Goal: Task Accomplishment & Management: Manage account settings

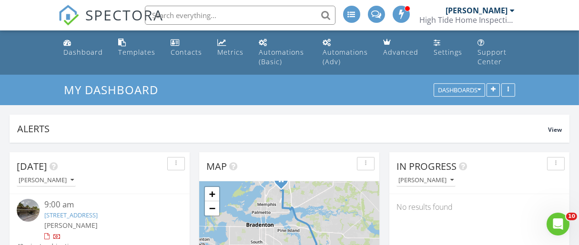
click at [59, 215] on link "5234 Lake Arrowhead Trail, Sarasota, FL 34231" at bounding box center [70, 215] width 53 height 9
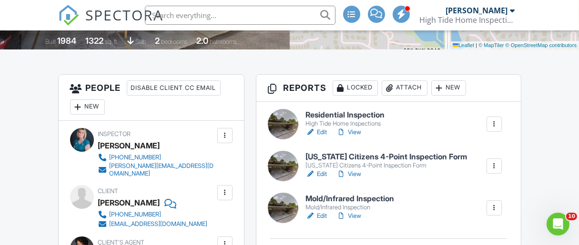
scroll to position [241, 0]
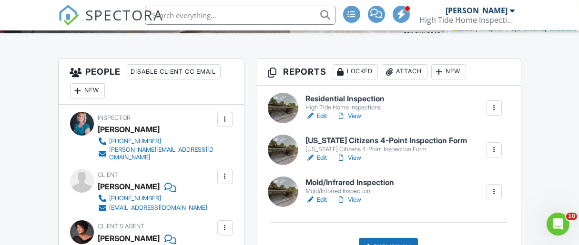
click at [344, 99] on h6 "Residential Inspection" at bounding box center [345, 99] width 79 height 9
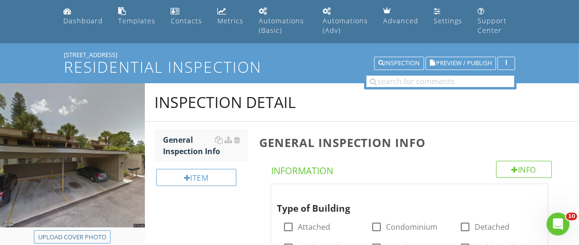
scroll to position [33, 0]
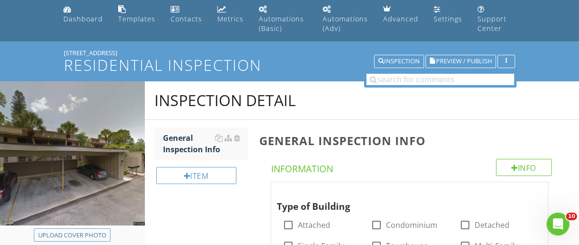
drag, startPoint x: 60, startPoint y: 52, endPoint x: 147, endPoint y: 53, distance: 87.7
click at [147, 53] on div "5234 Lake Arrowhead Trail Residential Inspection Inspection Preview / Publish" at bounding box center [289, 61] width 579 height 40
copy div "[STREET_ADDRESS]"
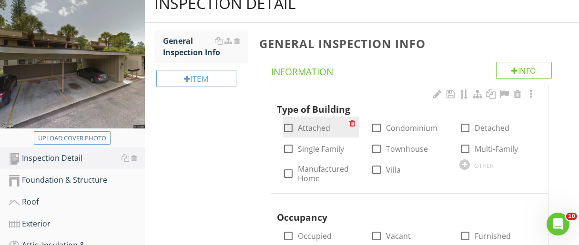
scroll to position [131, 0]
click at [288, 126] on div at bounding box center [288, 128] width 16 height 16
checkbox input "true"
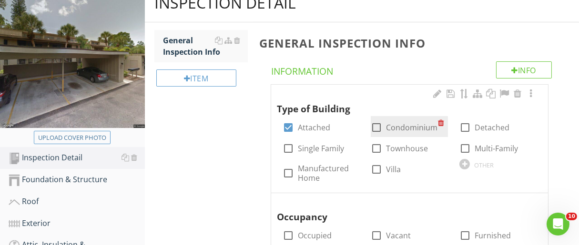
click at [377, 126] on div at bounding box center [376, 128] width 16 height 16
checkbox input "true"
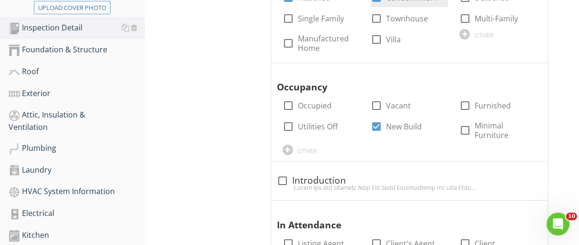
scroll to position [263, 0]
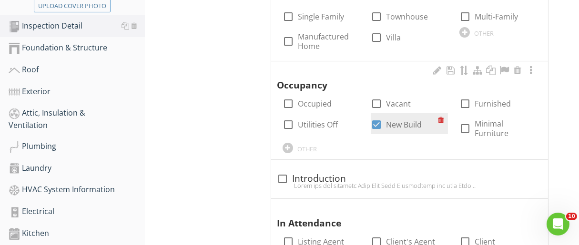
click at [377, 123] on div at bounding box center [376, 125] width 16 height 16
checkbox input "false"
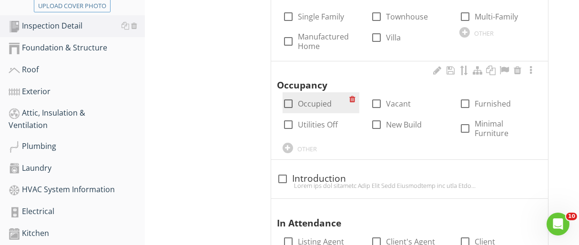
click at [288, 103] on div at bounding box center [288, 104] width 16 height 16
checkbox input "true"
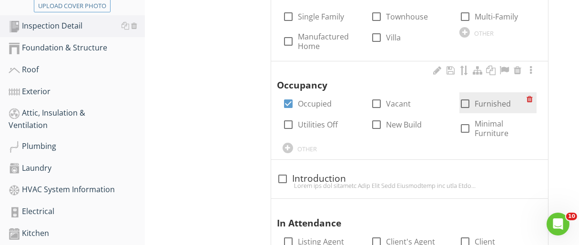
click at [470, 106] on div at bounding box center [465, 104] width 16 height 16
checkbox input "true"
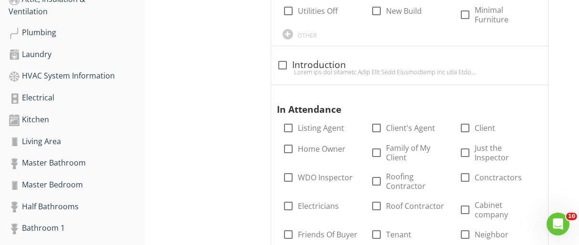
scroll to position [378, 0]
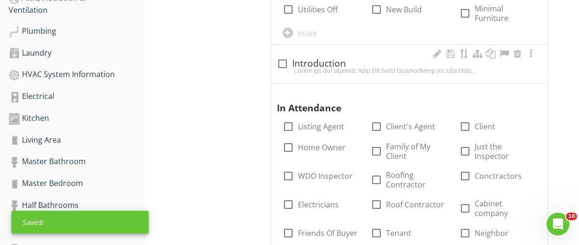
click at [284, 68] on div at bounding box center [410, 71] width 266 height 8
checkbox input "true"
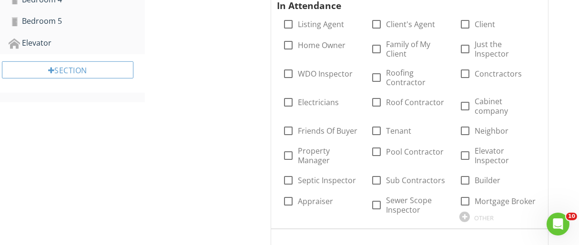
scroll to position [759, 0]
click at [379, 25] on div at bounding box center [376, 24] width 16 height 16
checkbox input "true"
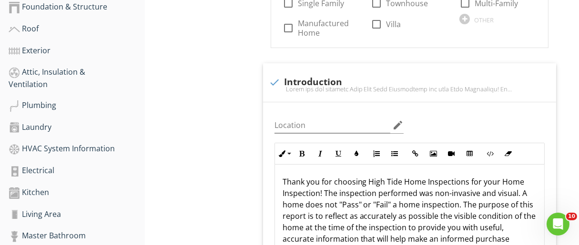
scroll to position [304, 0]
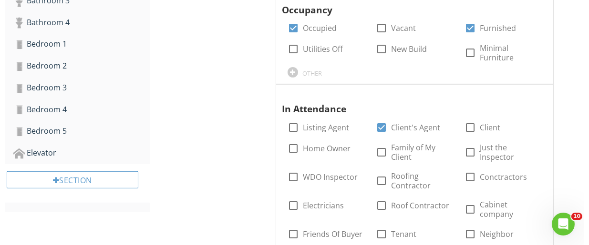
scroll to position [649, 0]
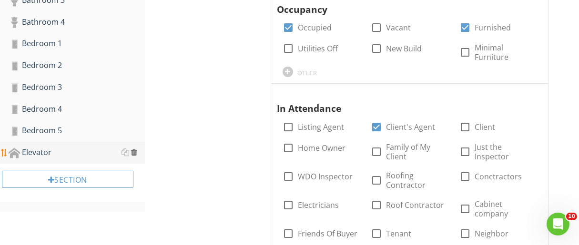
click at [134, 152] on div at bounding box center [134, 153] width 6 height 8
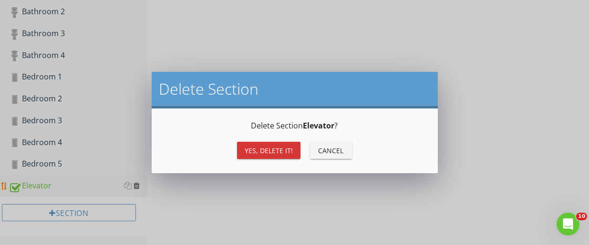
scroll to position [618, 0]
click at [242, 148] on button "Yes, Delete it!" at bounding box center [268, 150] width 63 height 17
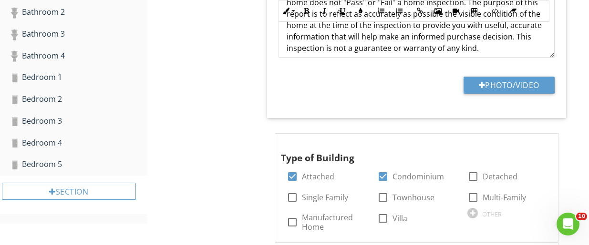
scroll to position [593, 0]
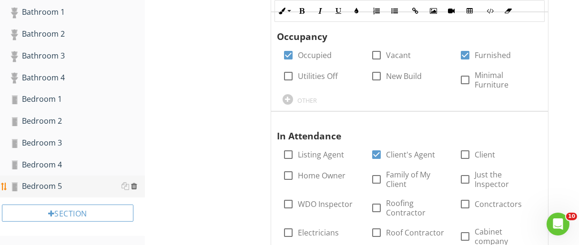
click at [135, 188] on div at bounding box center [134, 187] width 6 height 8
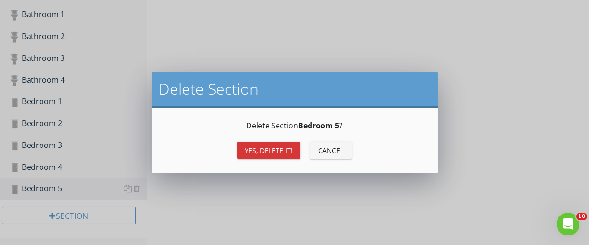
click at [240, 152] on button "Yes, Delete it!" at bounding box center [268, 150] width 63 height 17
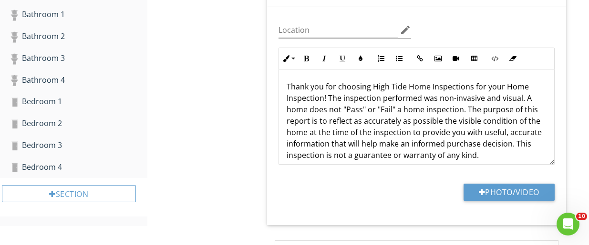
scroll to position [572, 0]
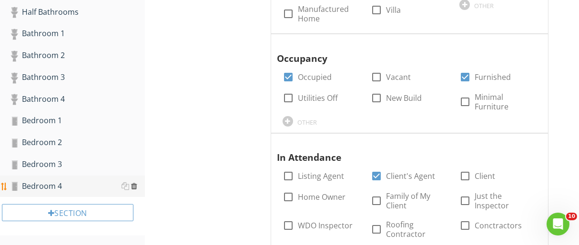
click at [134, 185] on div at bounding box center [134, 187] width 6 height 8
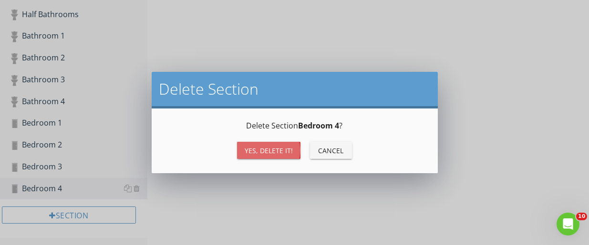
click at [252, 153] on div "Yes, Delete it!" at bounding box center [269, 151] width 48 height 10
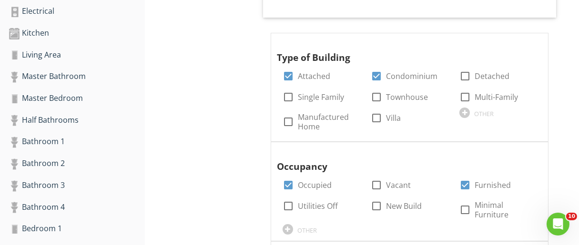
scroll to position [469, 0]
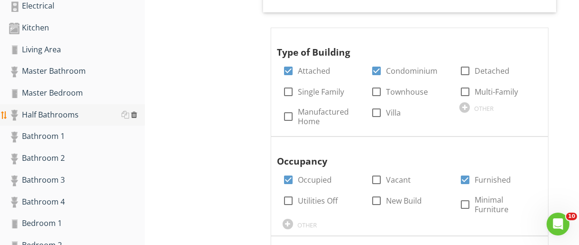
click at [133, 118] on div at bounding box center [134, 115] width 6 height 8
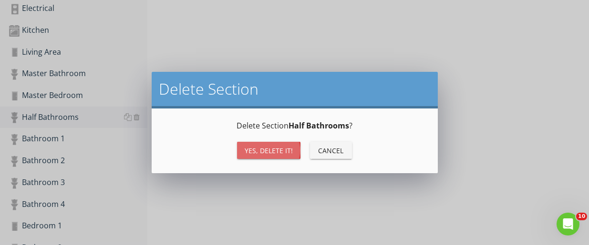
click at [259, 147] on div "Yes, Delete it!" at bounding box center [269, 151] width 48 height 10
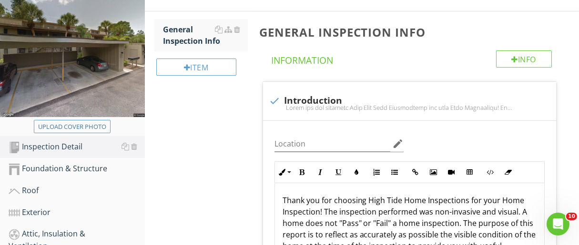
scroll to position [133, 0]
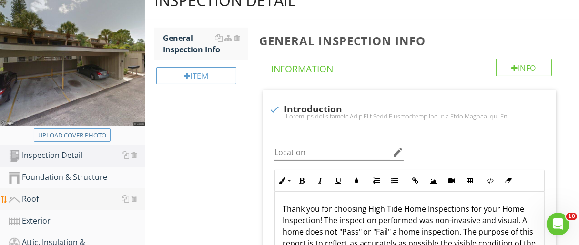
click at [34, 196] on div "Roof" at bounding box center [77, 200] width 136 height 12
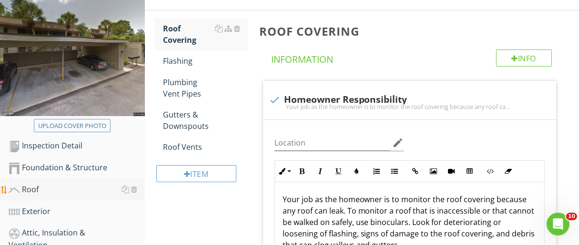
scroll to position [130, 0]
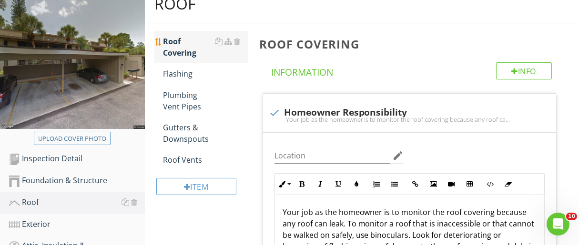
click at [199, 53] on div "Roof Covering" at bounding box center [205, 47] width 85 height 23
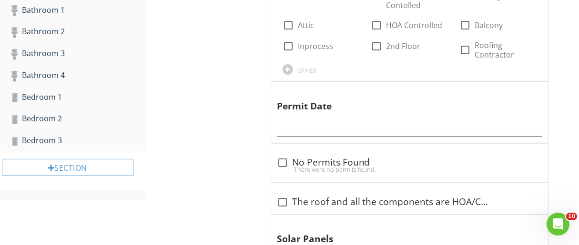
scroll to position [578, 0]
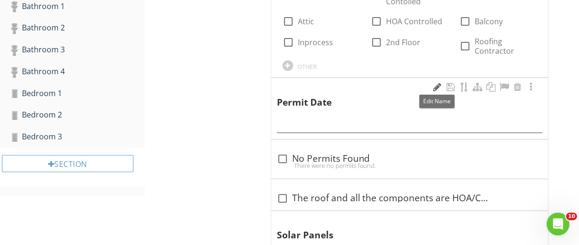
click at [436, 87] on div at bounding box center [437, 87] width 11 height 10
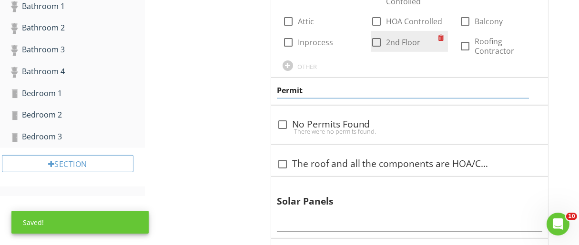
paste input "is 22 114827 00"
type input "Permit is 22 114827 00"
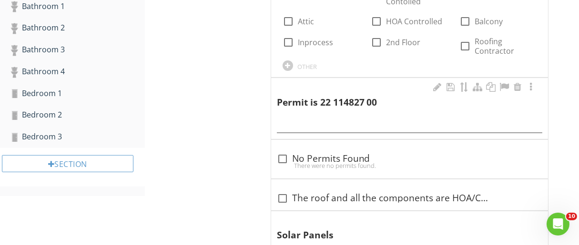
click at [532, 84] on div at bounding box center [530, 87] width 11 height 10
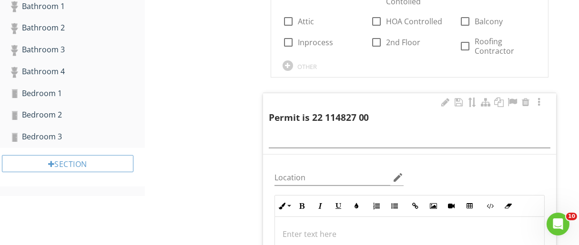
drag, startPoint x: 313, startPoint y: 118, endPoint x: 362, endPoint y: 124, distance: 50.0
click at [362, 124] on div "Permit is 22 114827 00" at bounding box center [410, 122] width 282 height 52
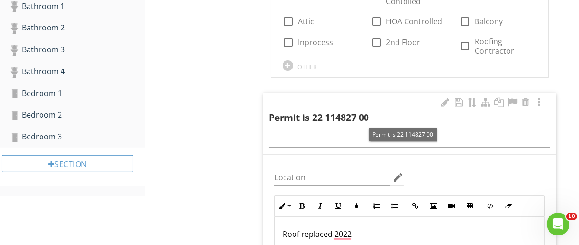
copy div "22 114827 00"
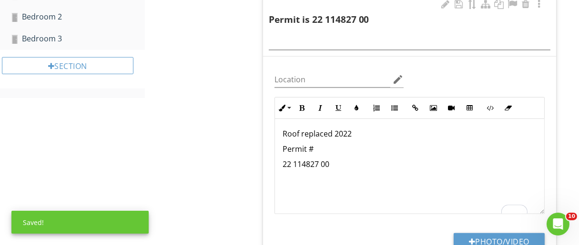
scroll to position [2, 0]
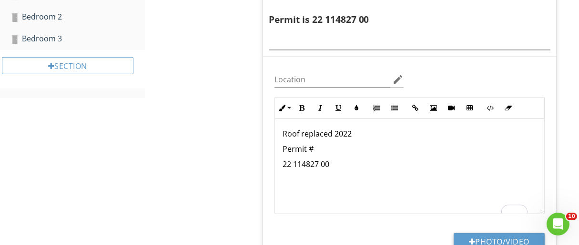
click at [284, 161] on p "22 114827 00" at bounding box center [410, 164] width 254 height 11
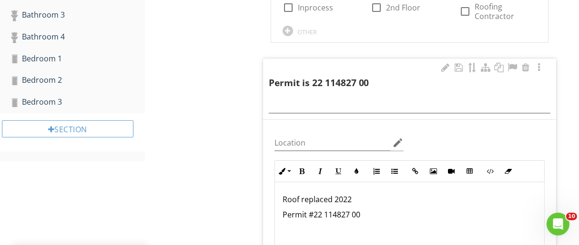
scroll to position [607, 0]
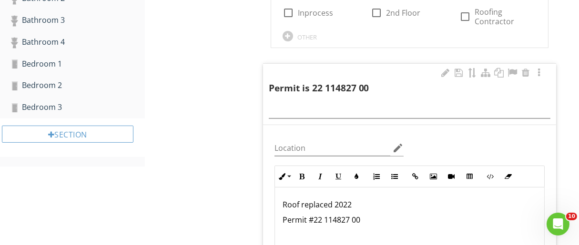
click at [377, 84] on div "Permit is 22 114827 00" at bounding box center [403, 82] width 268 height 28
click at [447, 72] on div at bounding box center [445, 73] width 11 height 10
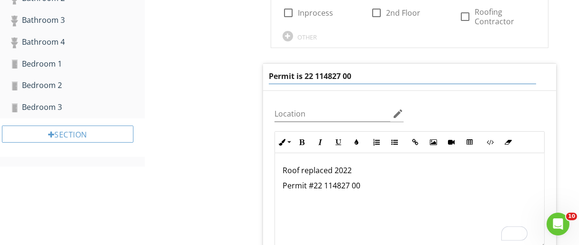
drag, startPoint x: 360, startPoint y: 72, endPoint x: 296, endPoint y: 75, distance: 64.9
click at [296, 75] on input "Permit is 22 114827 00" at bounding box center [403, 77] width 268 height 16
type input "Permit"
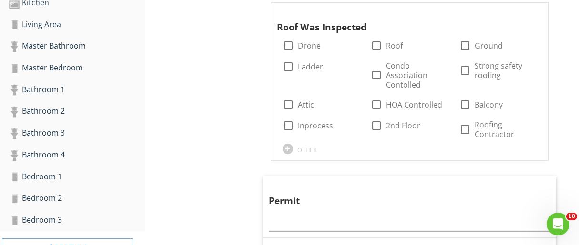
scroll to position [496, 0]
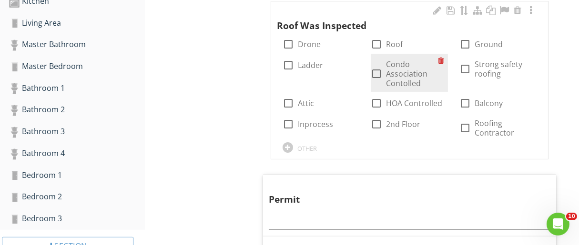
click at [374, 79] on div at bounding box center [376, 74] width 16 height 16
checkbox input "true"
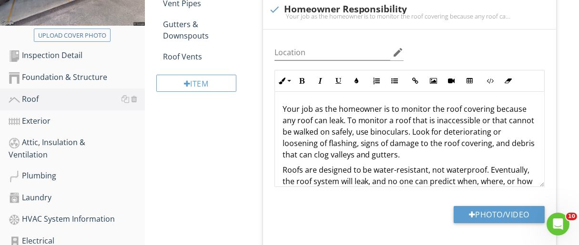
scroll to position [225, 0]
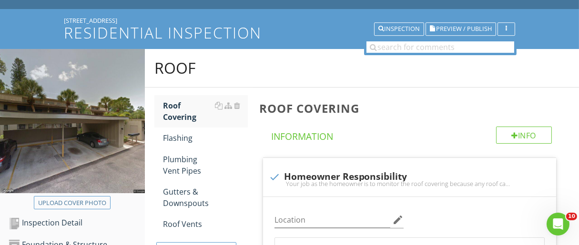
scroll to position [0, 0]
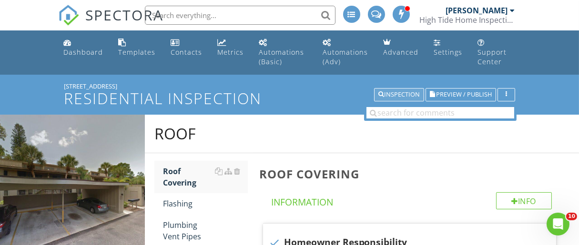
click at [406, 93] on div "Inspection" at bounding box center [398, 95] width 41 height 7
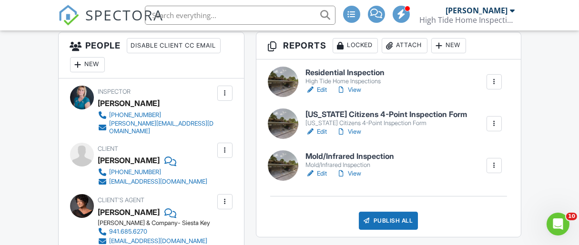
scroll to position [267, 0]
click at [393, 113] on h6 "[US_STATE] Citizens 4-Point Inspection Form" at bounding box center [387, 115] width 162 height 9
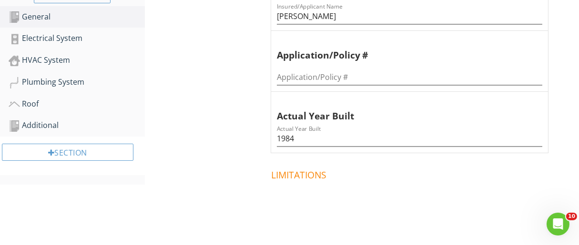
scroll to position [295, 0]
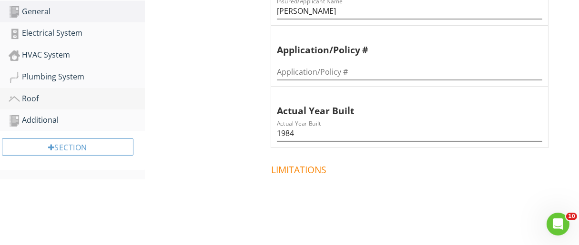
click at [40, 97] on div "Roof" at bounding box center [77, 99] width 136 height 12
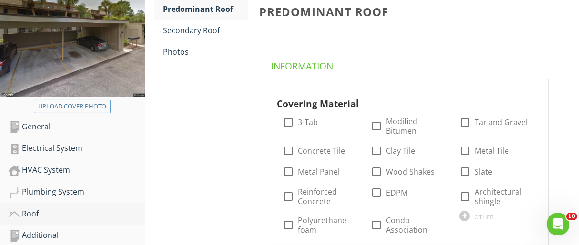
scroll to position [185, 0]
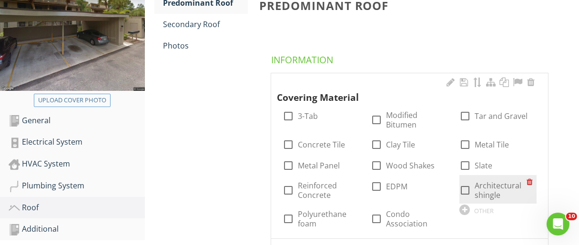
click at [468, 191] on div at bounding box center [465, 191] width 16 height 16
checkbox input "true"
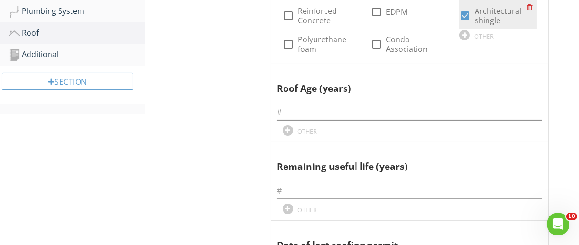
scroll to position [365, 0]
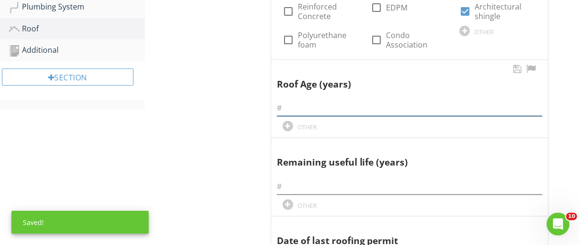
click at [308, 106] on input "text" at bounding box center [410, 109] width 266 height 16
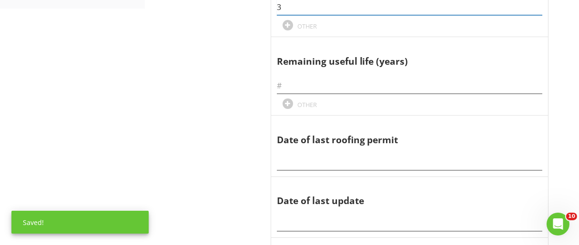
scroll to position [466, 0]
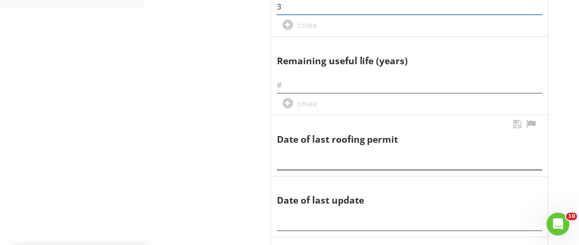
type input "3"
click at [297, 156] on input "text" at bounding box center [410, 162] width 266 height 16
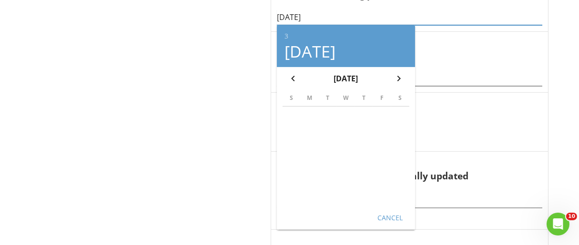
scroll to position [614, 0]
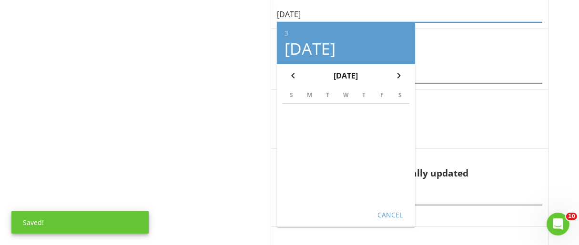
type input "3/9/22"
click at [397, 214] on div "Cancel" at bounding box center [390, 215] width 27 height 10
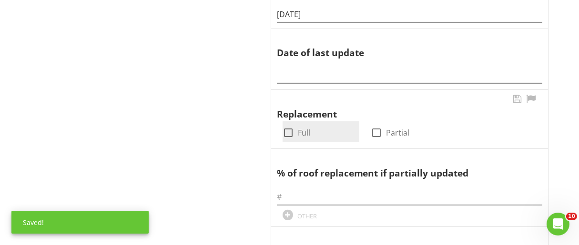
click at [292, 133] on div at bounding box center [288, 133] width 16 height 16
checkbox input "true"
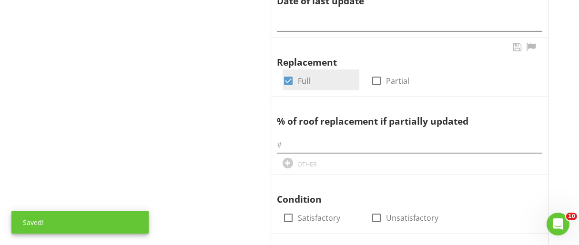
scroll to position [612, 0]
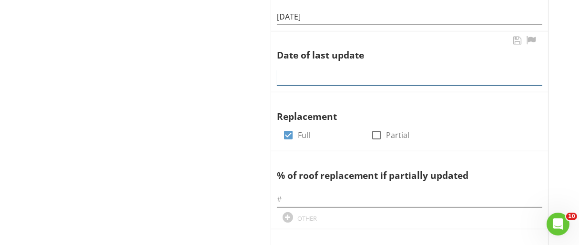
click at [305, 79] on div at bounding box center [410, 74] width 266 height 21
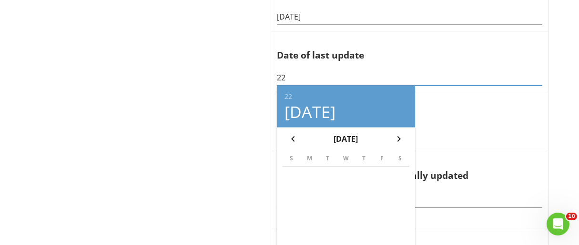
type input "2"
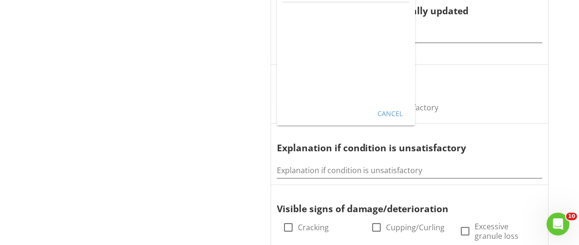
scroll to position [778, 0]
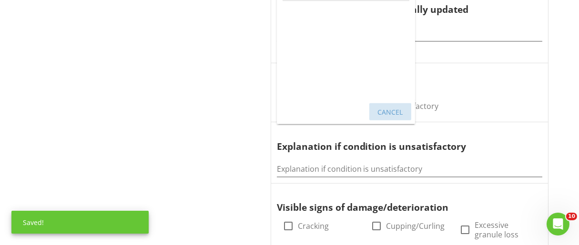
type input "2022"
click at [399, 109] on div "Cancel" at bounding box center [390, 112] width 27 height 10
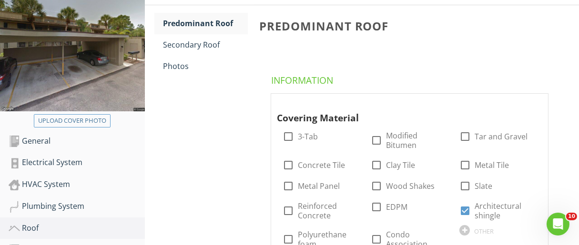
scroll to position [164, 0]
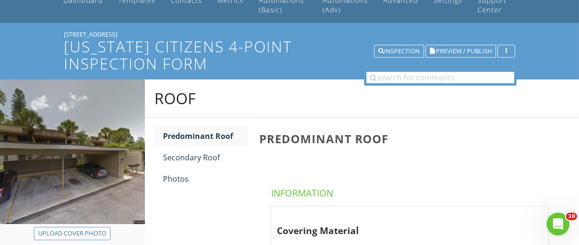
scroll to position [16, 0]
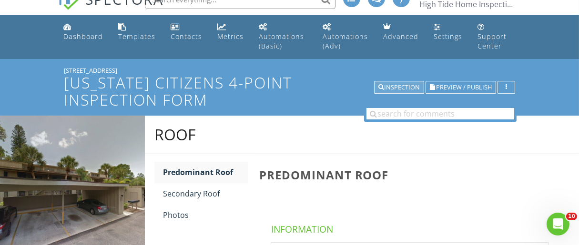
click at [396, 90] on div "Inspection" at bounding box center [398, 87] width 41 height 7
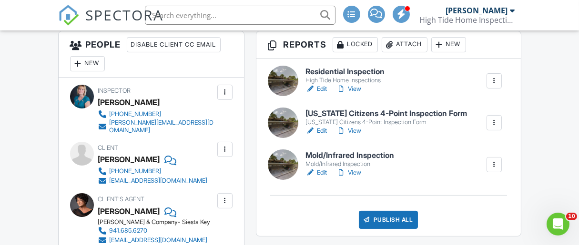
scroll to position [274, 0]
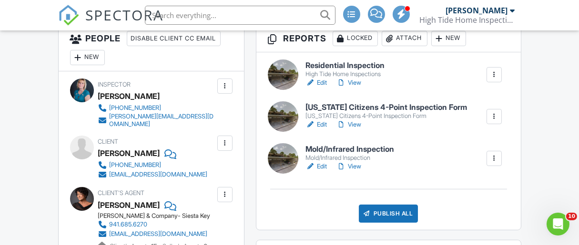
click at [369, 65] on h6 "Residential Inspection" at bounding box center [345, 65] width 79 height 9
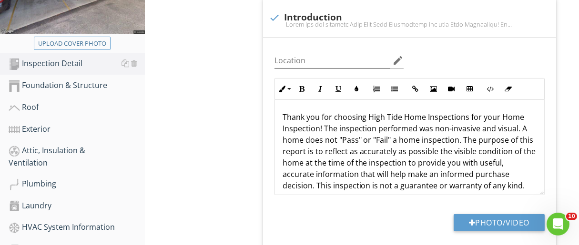
scroll to position [245, 0]
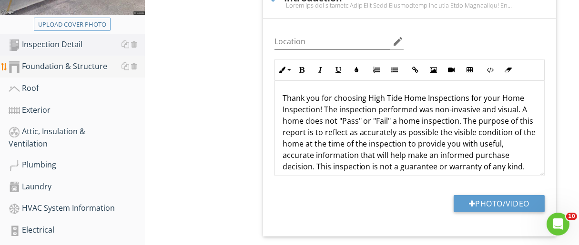
click at [74, 64] on div "Foundation & Structure" at bounding box center [77, 67] width 136 height 12
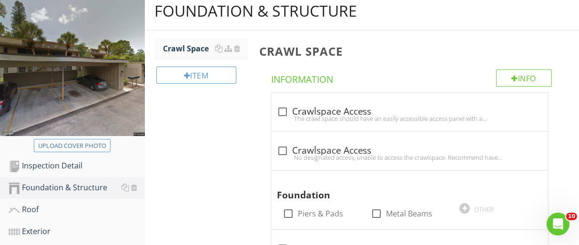
scroll to position [116, 0]
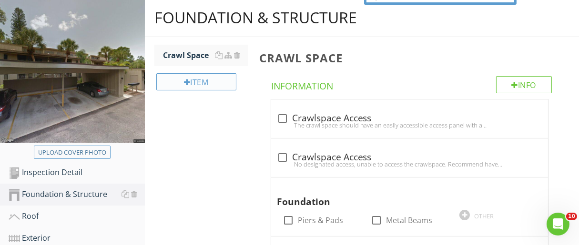
click at [200, 75] on div "Item" at bounding box center [196, 81] width 80 height 17
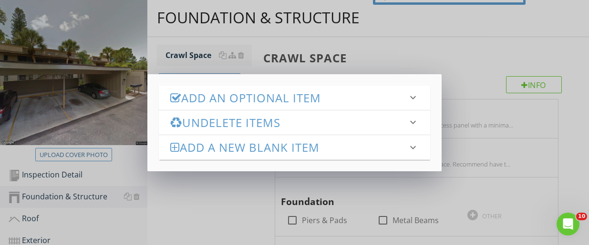
click at [202, 95] on h3 "Add an Optional Item" at bounding box center [288, 98] width 237 height 13
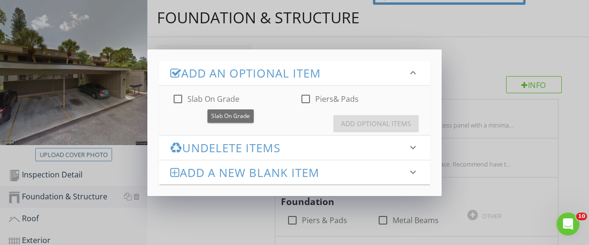
click at [180, 100] on div at bounding box center [178, 99] width 16 height 16
checkbox input "true"
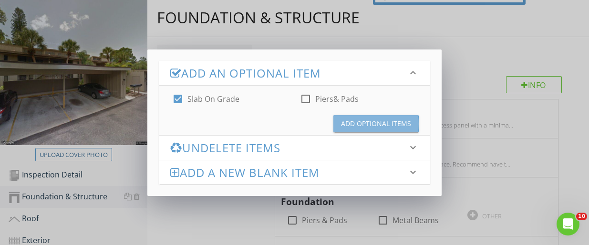
click at [343, 129] on button "Add Optional Items" at bounding box center [375, 123] width 85 height 17
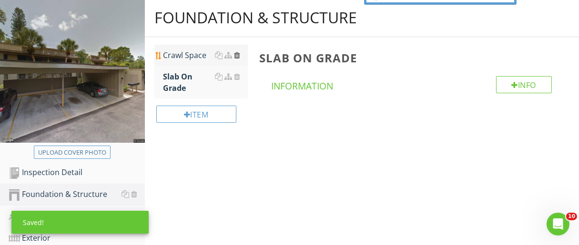
click at [237, 53] on div at bounding box center [237, 55] width 6 height 8
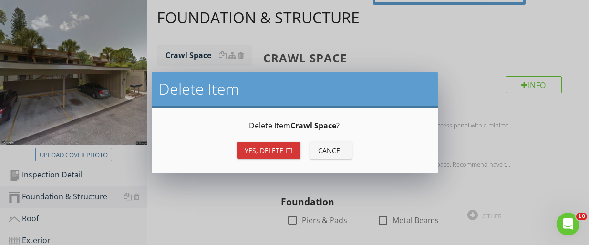
click at [261, 152] on div "Yes, Delete it!" at bounding box center [269, 151] width 48 height 10
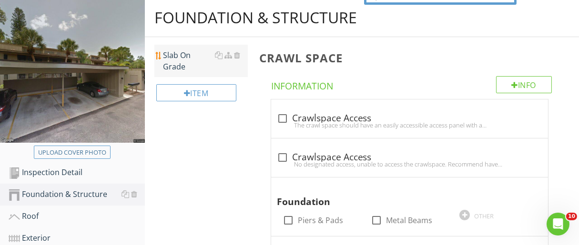
click at [192, 61] on link "Slab On Grade" at bounding box center [205, 61] width 85 height 32
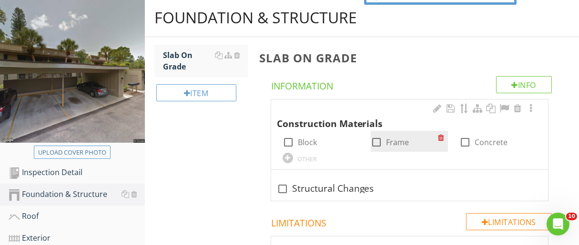
click at [378, 140] on div at bounding box center [376, 142] width 16 height 16
checkbox input "true"
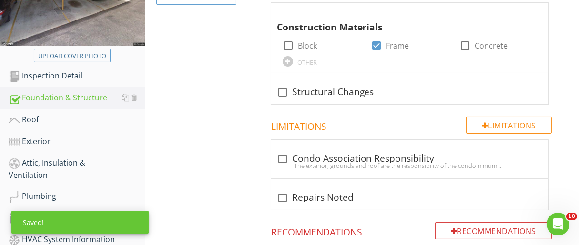
scroll to position [214, 0]
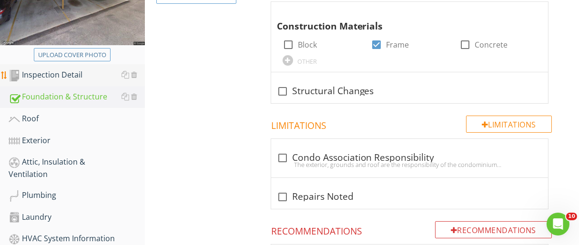
click at [73, 76] on div "Inspection Detail" at bounding box center [77, 75] width 136 height 12
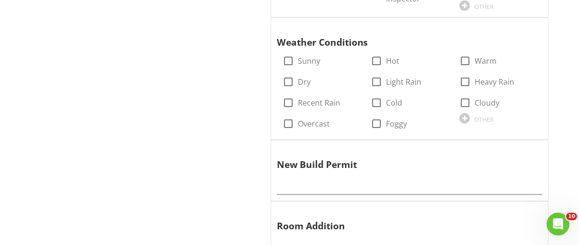
scroll to position [938, 0]
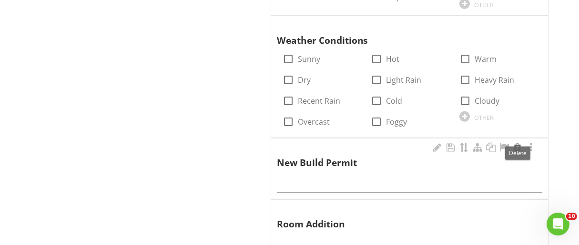
click at [518, 143] on div at bounding box center [517, 148] width 11 height 10
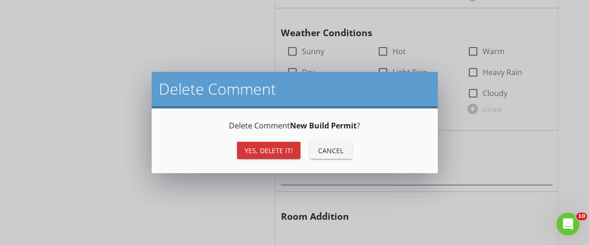
click at [275, 150] on div "Yes, Delete it!" at bounding box center [269, 151] width 48 height 10
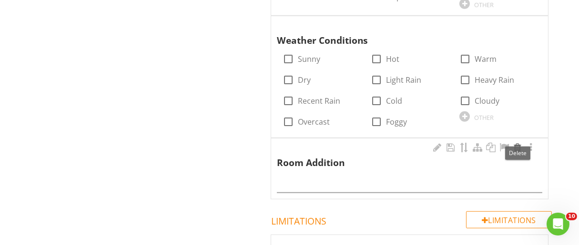
click at [517, 143] on div at bounding box center [517, 148] width 11 height 10
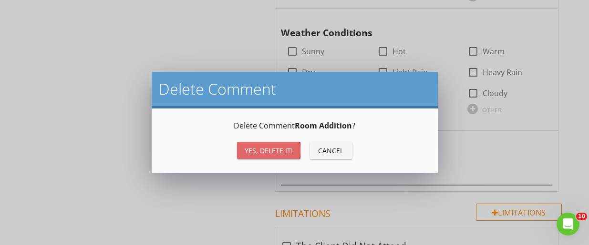
click at [291, 154] on div "Yes, Delete it!" at bounding box center [269, 151] width 48 height 10
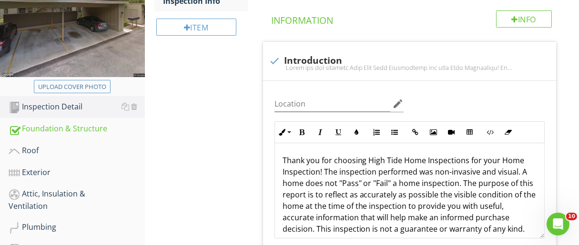
scroll to position [184, 0]
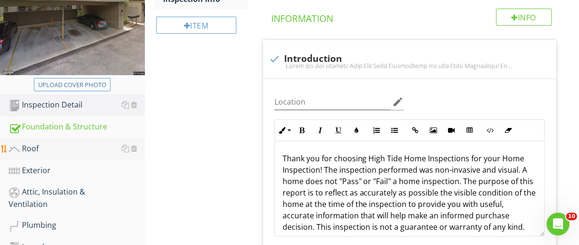
click at [31, 148] on div "Roof" at bounding box center [77, 149] width 136 height 12
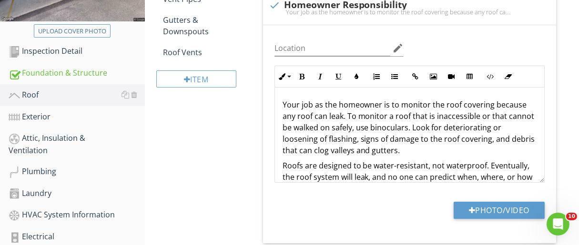
scroll to position [240, 0]
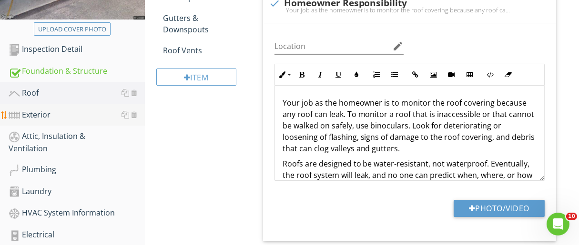
click at [44, 113] on div "Exterior" at bounding box center [77, 115] width 136 height 12
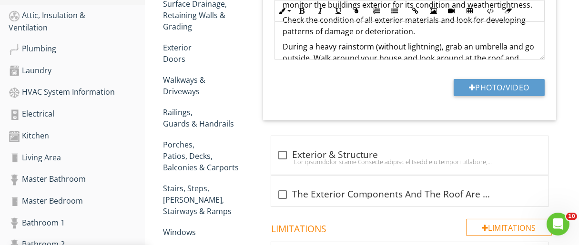
scroll to position [361, 0]
click at [237, 108] on div at bounding box center [237, 112] width 6 height 8
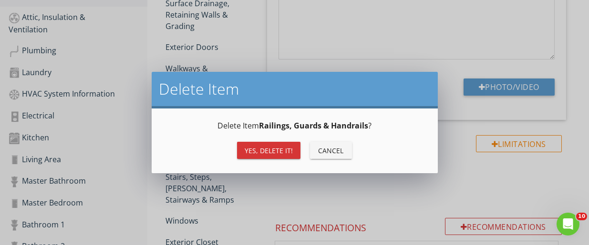
click at [260, 151] on div "Yes, Delete it!" at bounding box center [269, 151] width 48 height 10
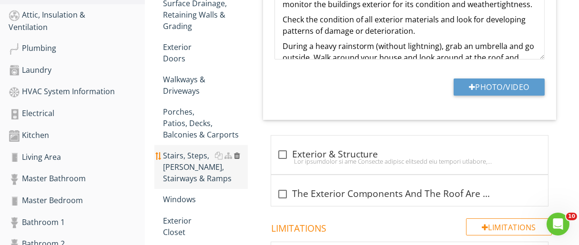
click at [236, 152] on div at bounding box center [237, 156] width 6 height 8
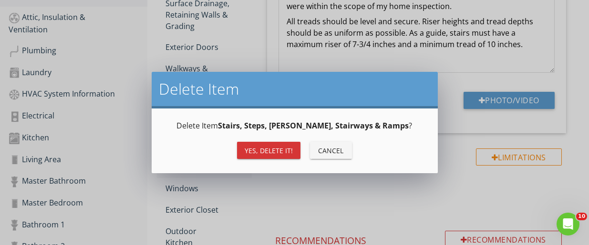
click at [277, 151] on div "Yes, Delete it!" at bounding box center [269, 151] width 48 height 10
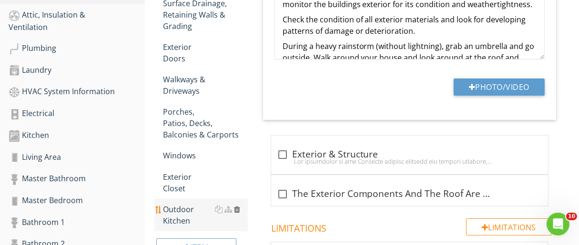
click at [237, 206] on div at bounding box center [237, 210] width 6 height 8
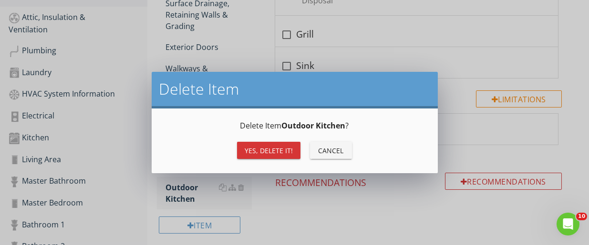
click at [273, 152] on div "Yes, Delete it!" at bounding box center [269, 151] width 48 height 10
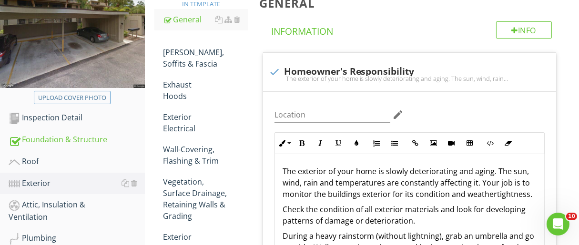
scroll to position [165, 0]
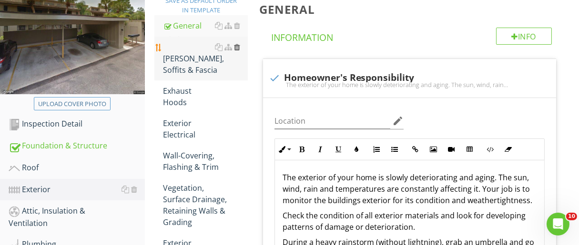
click at [236, 45] on div at bounding box center [237, 47] width 6 height 8
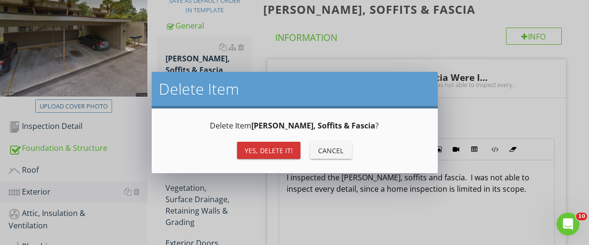
click at [258, 153] on div "Yes, Delete it!" at bounding box center [269, 151] width 48 height 10
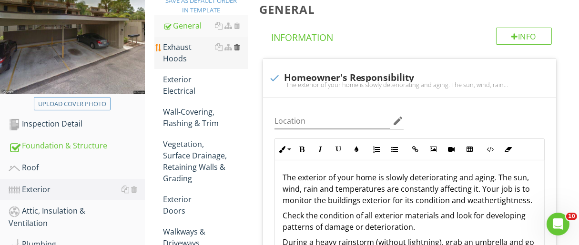
click at [237, 49] on div at bounding box center [237, 47] width 6 height 8
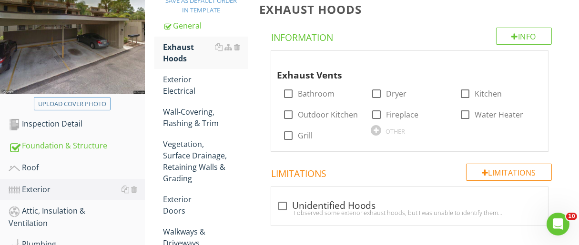
click at [264, 61] on div at bounding box center [289, 122] width 579 height 245
click at [214, 113] on div "Wall-Covering, Flashing & Trim" at bounding box center [205, 117] width 85 height 23
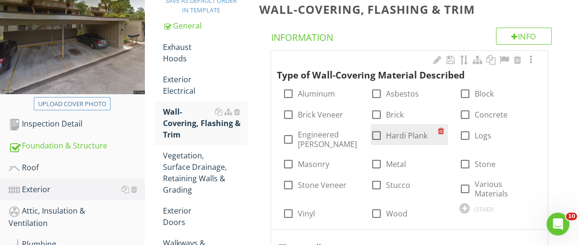
click at [376, 137] on div at bounding box center [376, 136] width 16 height 16
checkbox input "true"
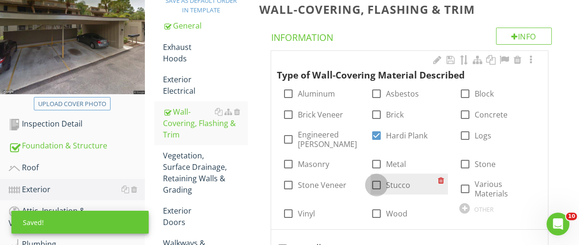
click at [375, 188] on div at bounding box center [376, 185] width 16 height 16
checkbox input "true"
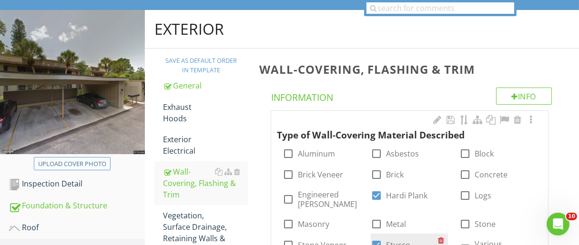
scroll to position [102, 0]
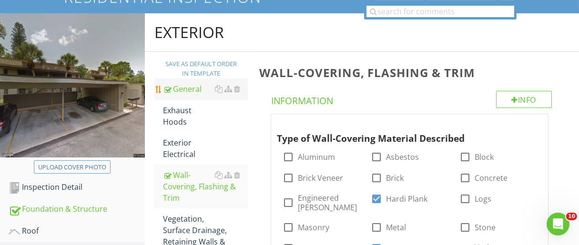
click at [199, 93] on div "General" at bounding box center [205, 88] width 85 height 11
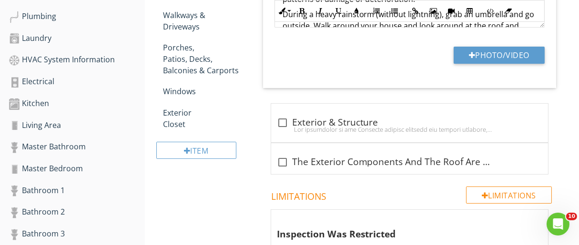
scroll to position [392, 0]
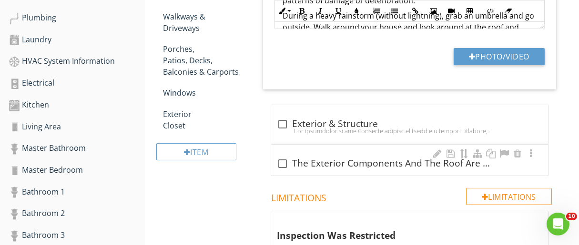
click at [287, 164] on div at bounding box center [283, 164] width 16 height 16
checkbox input "true"
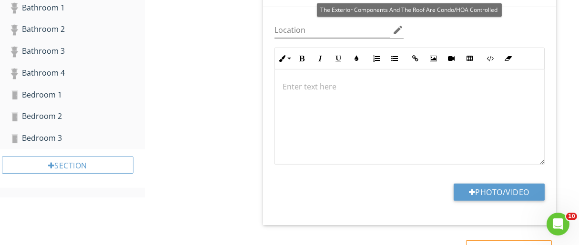
scroll to position [576, 0]
click at [312, 89] on p at bounding box center [410, 86] width 254 height 11
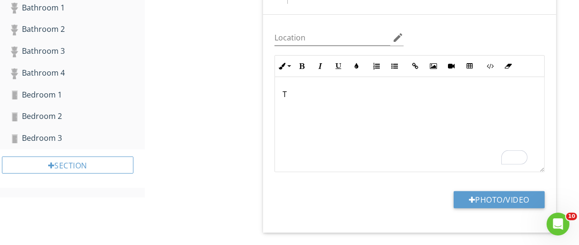
scroll to position [584, 0]
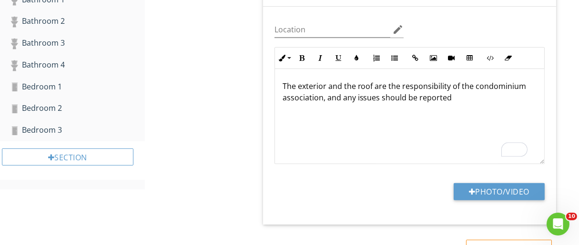
click at [459, 100] on p "The exterior and the roof are the responsibility of the condominium association…" at bounding box center [410, 92] width 254 height 23
click at [366, 108] on p "The exterior and the roof are the responsibility of the condominium association…" at bounding box center [410, 98] width 254 height 34
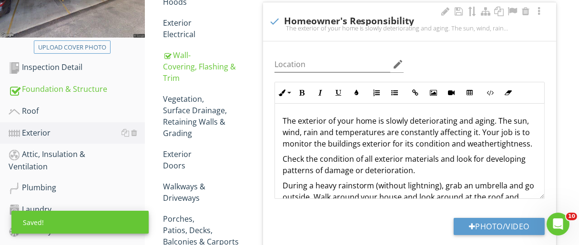
scroll to position [218, 0]
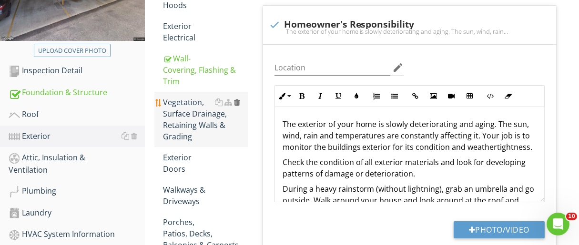
click at [238, 102] on div at bounding box center [237, 103] width 6 height 8
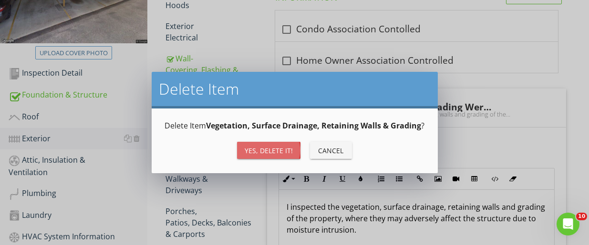
click at [257, 146] on div "Yes, Delete it!" at bounding box center [269, 151] width 48 height 10
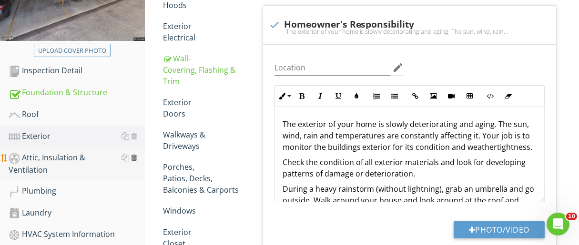
click at [133, 159] on div at bounding box center [134, 158] width 6 height 8
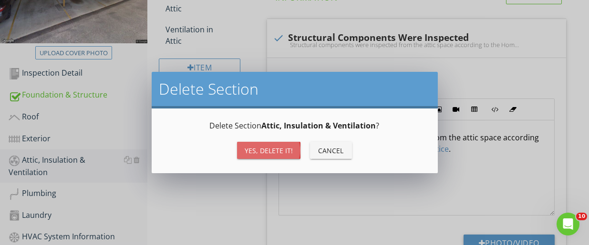
click at [250, 149] on div "Yes, Delete it!" at bounding box center [269, 151] width 48 height 10
type textarea "<p>Structural components were inspected from the attic space according to the <…"
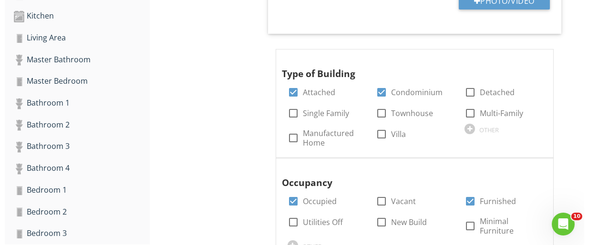
scroll to position [451, 0]
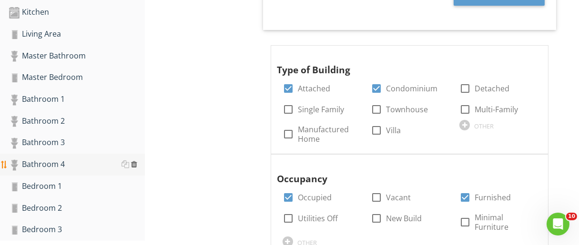
click at [134, 165] on div at bounding box center [134, 165] width 6 height 8
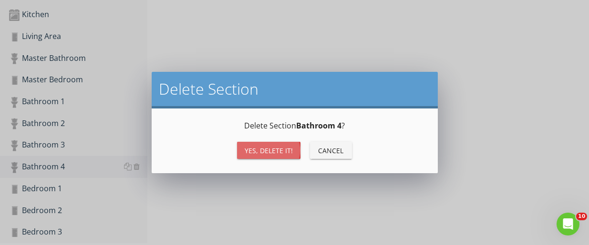
click at [244, 144] on button "Yes, Delete it!" at bounding box center [268, 150] width 63 height 17
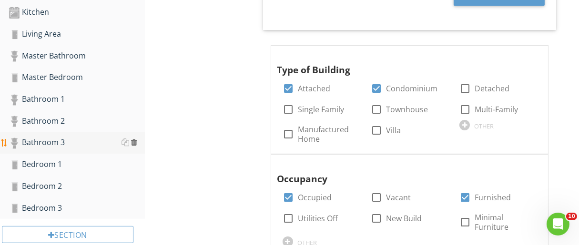
click at [133, 143] on div at bounding box center [134, 143] width 6 height 8
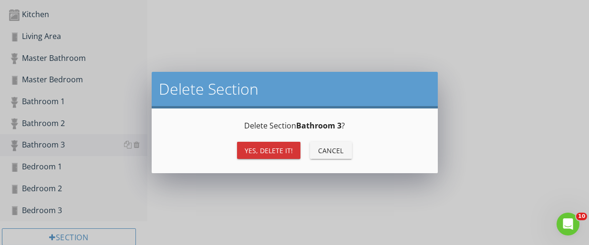
click at [248, 146] on div "Yes, Delete it!" at bounding box center [269, 151] width 48 height 10
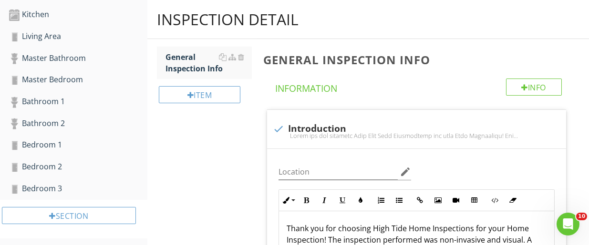
scroll to position [451, 0]
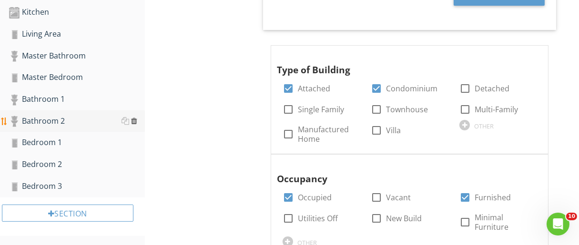
click at [134, 121] on div at bounding box center [134, 121] width 6 height 8
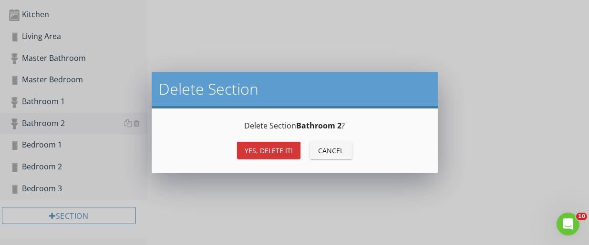
click at [243, 156] on button "Yes, Delete it!" at bounding box center [268, 150] width 63 height 17
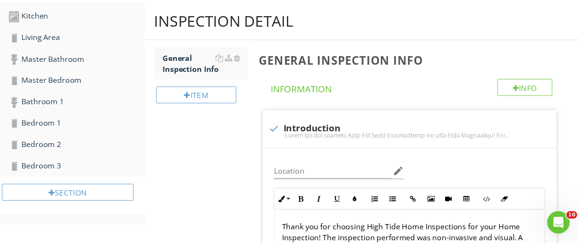
scroll to position [430, 0]
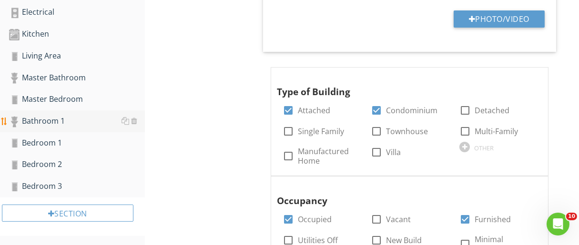
click at [55, 116] on div "Bathroom 1" at bounding box center [77, 121] width 136 height 12
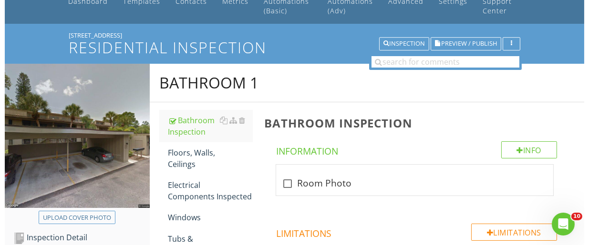
scroll to position [37, 0]
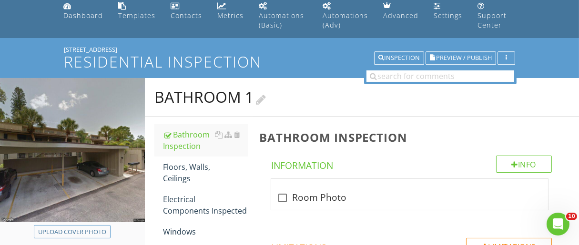
click at [263, 98] on div at bounding box center [261, 98] width 10 height 13
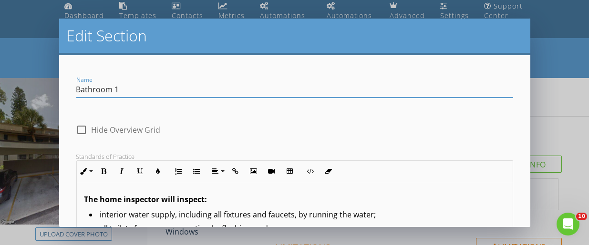
click at [164, 84] on input "Bathroom 1" at bounding box center [294, 90] width 437 height 16
click at [164, 86] on input "Bathroom" at bounding box center [294, 90] width 437 height 16
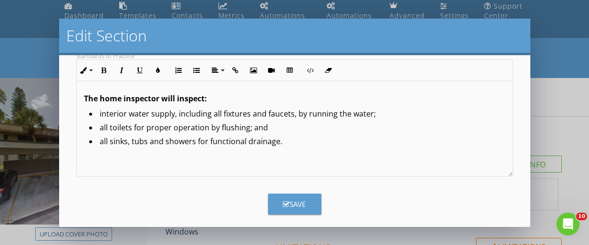
scroll to position [109, 0]
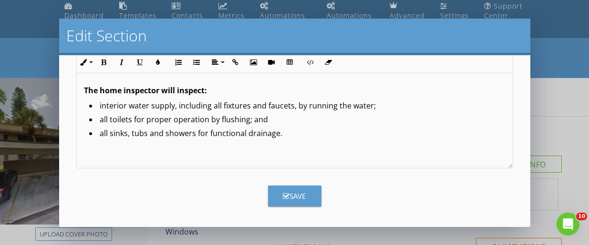
type input "Bathroom Guest"
click at [306, 196] on button "Save" at bounding box center [294, 196] width 53 height 21
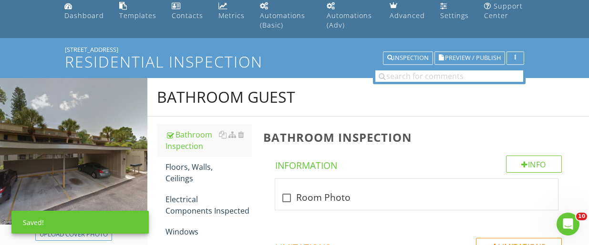
scroll to position [63, 0]
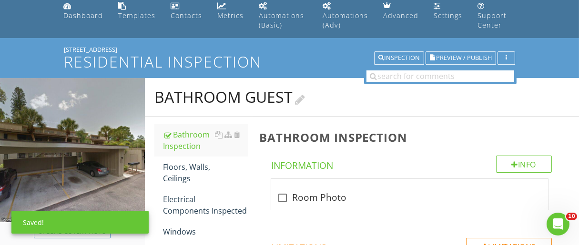
click at [314, 96] on h2 "Bathroom Guest" at bounding box center [361, 97] width 415 height 19
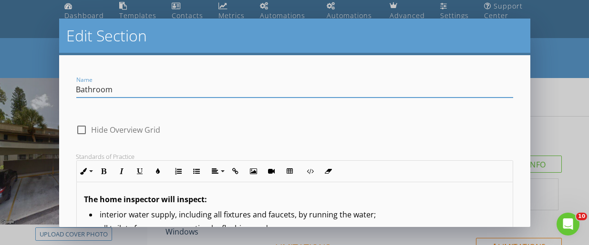
click at [76, 91] on input "Bathroom" at bounding box center [294, 90] width 437 height 16
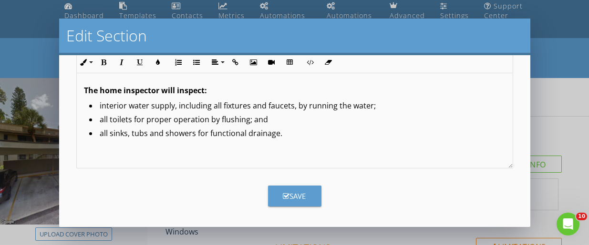
type input "Guest Bathroom"
click at [299, 186] on button "Save" at bounding box center [294, 196] width 53 height 21
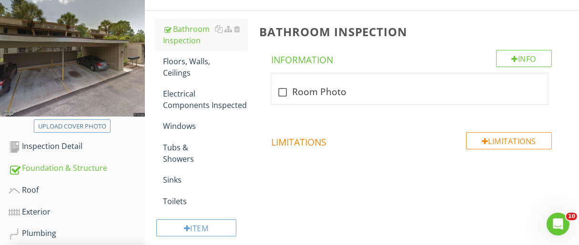
scroll to position [144, 0]
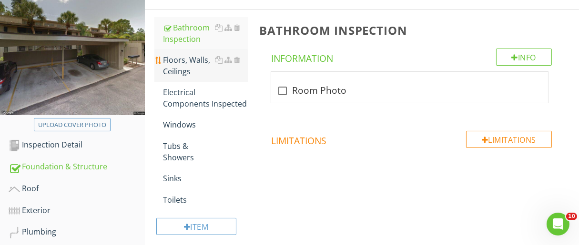
click at [188, 67] on div "Floors, Walls, Ceilings" at bounding box center [205, 65] width 85 height 23
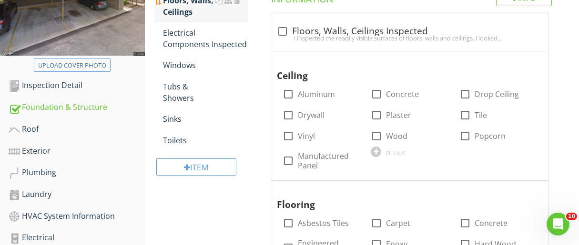
scroll to position [206, 0]
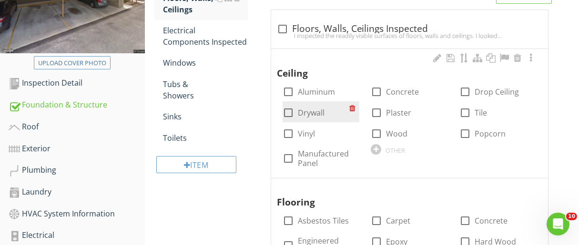
click at [288, 116] on div at bounding box center [288, 113] width 16 height 16
checkbox input "true"
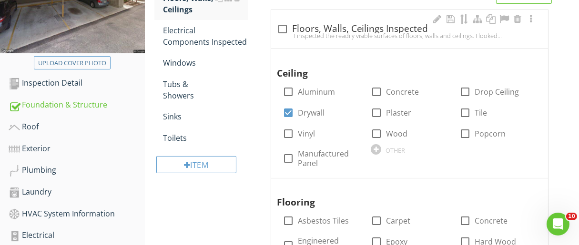
click at [285, 32] on div "I inspected the readily visible surfaces of floors, walls and ceilings. I looke…" at bounding box center [410, 36] width 266 height 8
checkbox input "true"
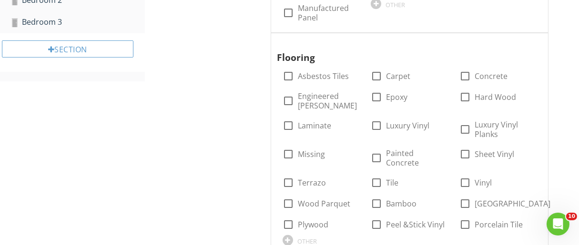
scroll to position [613, 0]
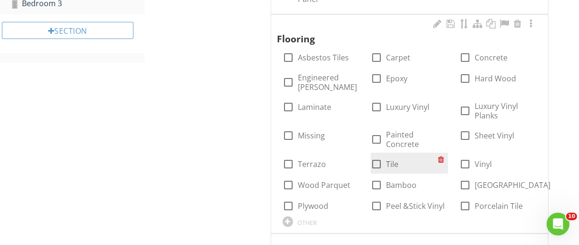
click at [377, 156] on div at bounding box center [376, 164] width 16 height 16
checkbox input "true"
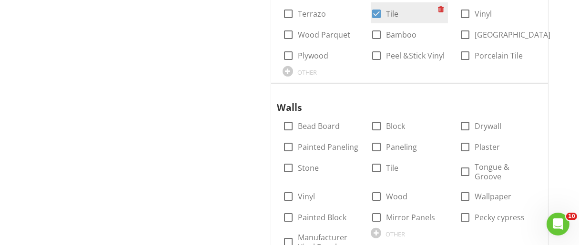
scroll to position [767, 0]
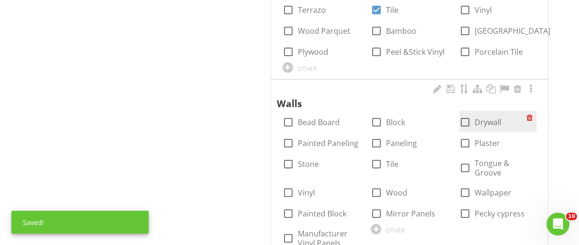
click at [465, 114] on div at bounding box center [465, 122] width 16 height 16
checkbox input "true"
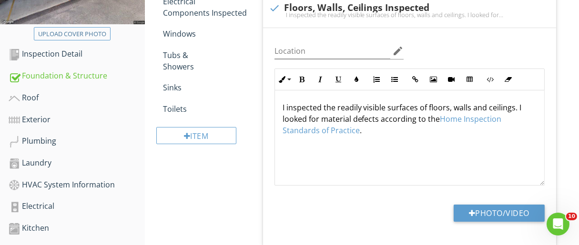
scroll to position [160, 0]
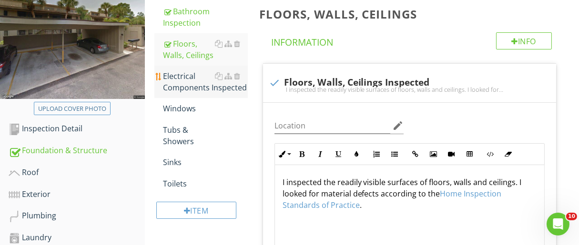
click at [242, 84] on div "Electrical Components Inspected" at bounding box center [205, 82] width 85 height 23
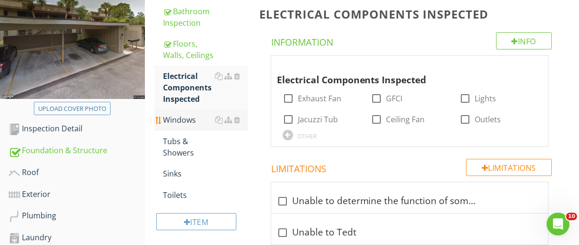
click at [196, 120] on div "Windows" at bounding box center [205, 119] width 85 height 11
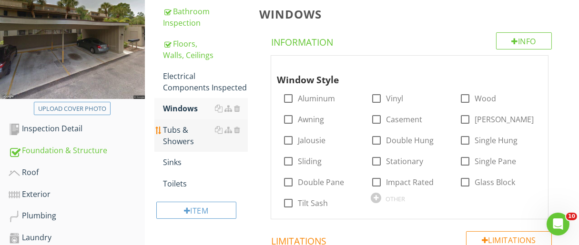
click at [195, 143] on div "Tubs & Showers" at bounding box center [205, 135] width 85 height 23
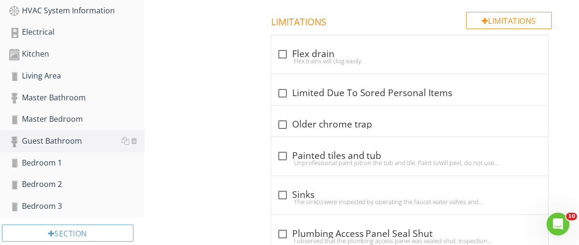
scroll to position [405, 0]
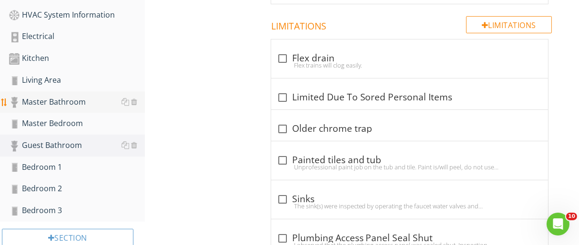
click at [78, 102] on div "Master Bathroom" at bounding box center [77, 102] width 136 height 12
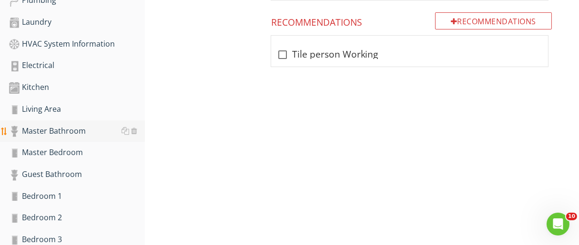
scroll to position [377, 0]
click at [74, 177] on div "Guest Bathroom" at bounding box center [77, 174] width 136 height 12
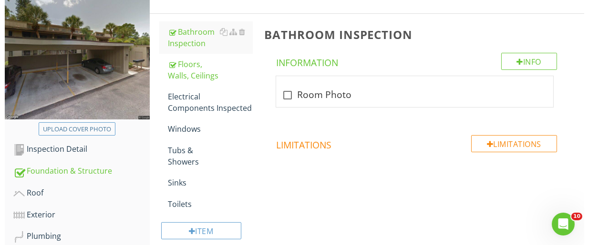
scroll to position [139, 0]
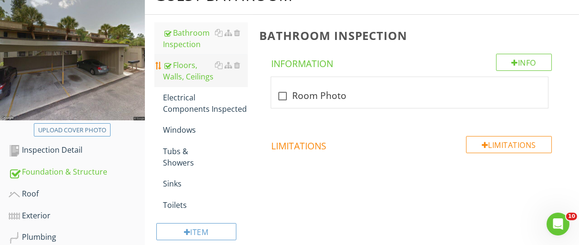
click at [194, 71] on div "Floors, Walls, Ceilings" at bounding box center [205, 71] width 85 height 23
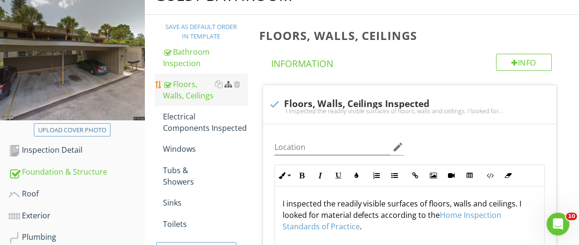
click at [225, 84] on div at bounding box center [229, 85] width 8 height 8
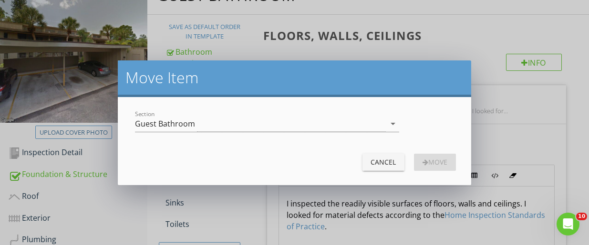
click at [391, 160] on div "Cancel" at bounding box center [383, 162] width 27 height 10
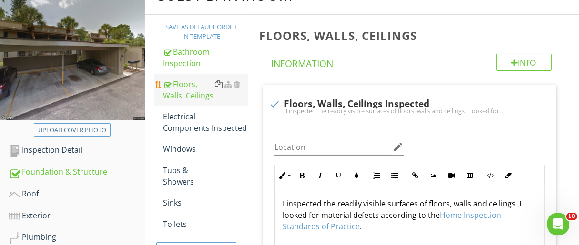
click at [219, 81] on div at bounding box center [219, 85] width 8 height 8
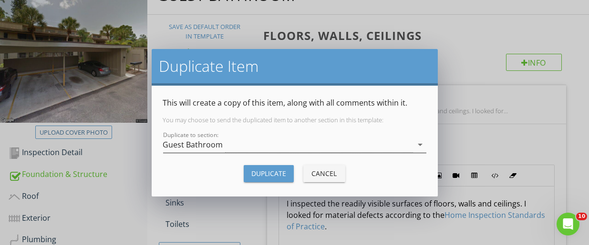
click at [250, 145] on div "Guest Bathroom" at bounding box center [288, 145] width 250 height 16
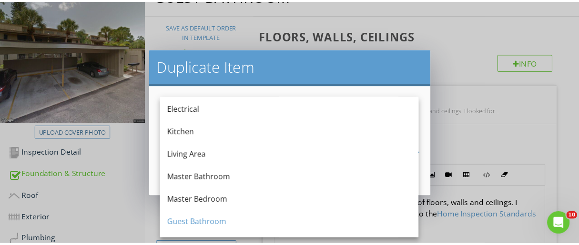
scroll to position [171, 0]
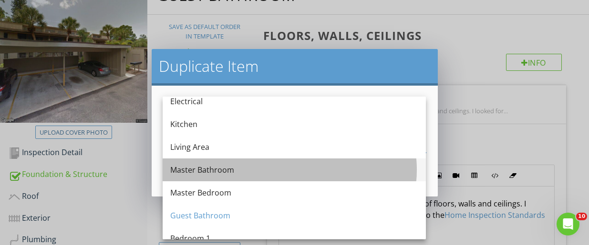
click at [243, 172] on div "Master Bathroom" at bounding box center [294, 169] width 248 height 11
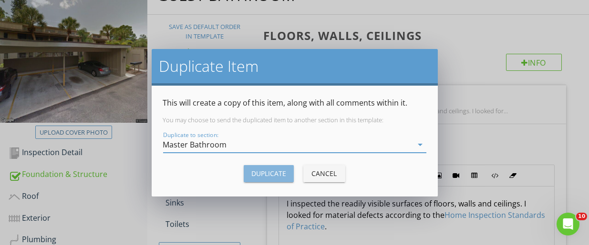
click at [257, 174] on div "Duplicate" at bounding box center [268, 174] width 35 height 10
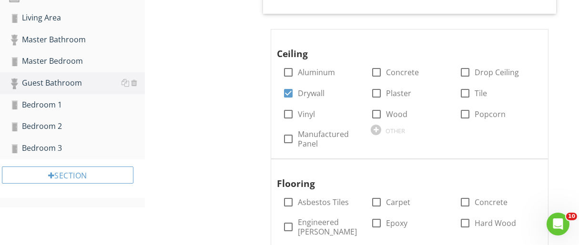
scroll to position [461, 0]
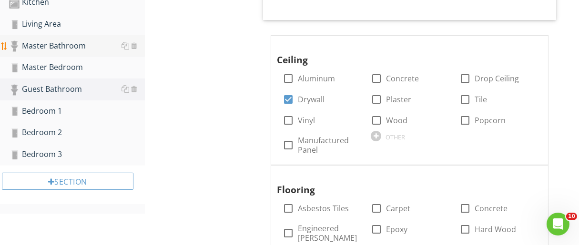
click at [78, 44] on div "Master Bathroom" at bounding box center [77, 46] width 136 height 12
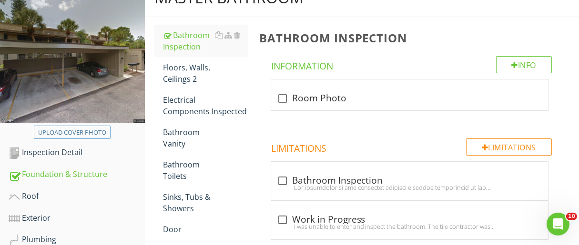
scroll to position [133, 0]
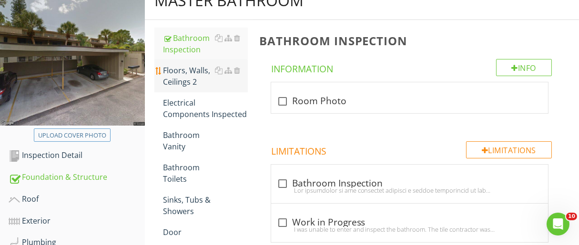
click at [202, 76] on div "Floors, Walls, Ceilings 2" at bounding box center [205, 76] width 85 height 23
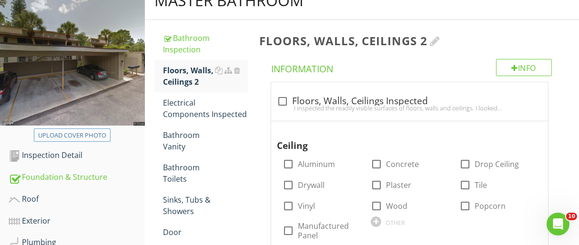
click at [439, 37] on div at bounding box center [435, 40] width 10 height 11
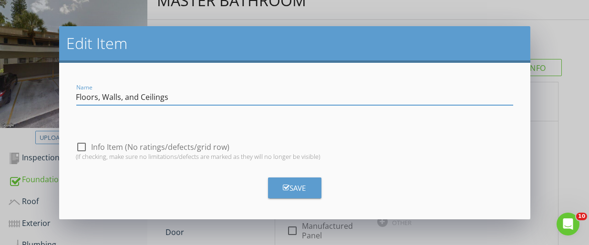
type input "Floors, Walls, and Ceilings"
click at [298, 193] on button "Save" at bounding box center [294, 188] width 53 height 21
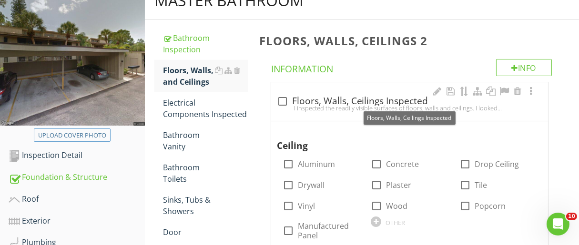
click at [282, 104] on div "I inspected the readily visible surfaces of floors, walls and ceilings. I looke…" at bounding box center [410, 108] width 266 height 8
checkbox input "true"
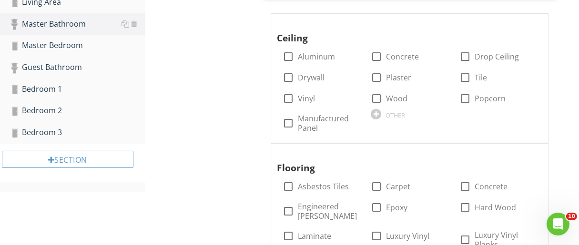
scroll to position [488, 0]
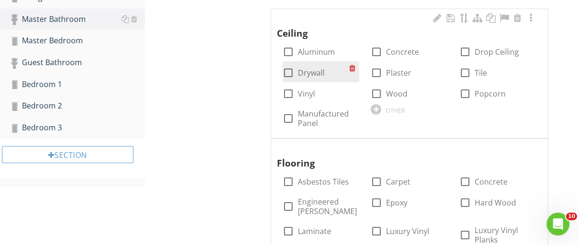
click at [287, 75] on div at bounding box center [288, 73] width 16 height 16
checkbox input "true"
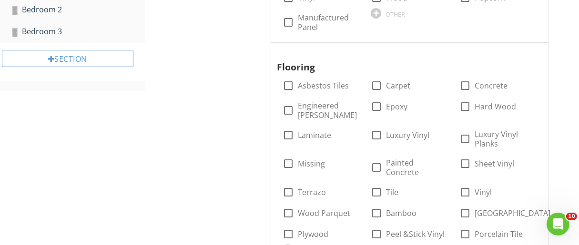
scroll to position [594, 0]
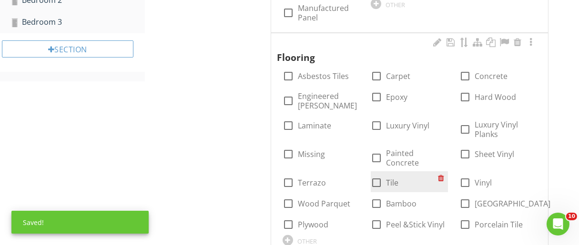
click at [386, 178] on label "Tile" at bounding box center [392, 183] width 12 height 10
checkbox input "true"
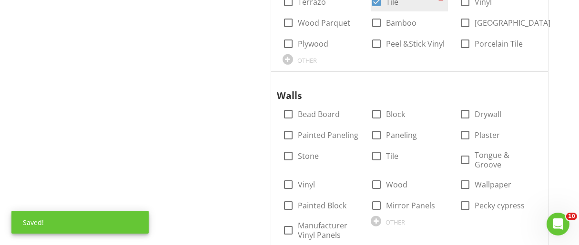
scroll to position [778, 0]
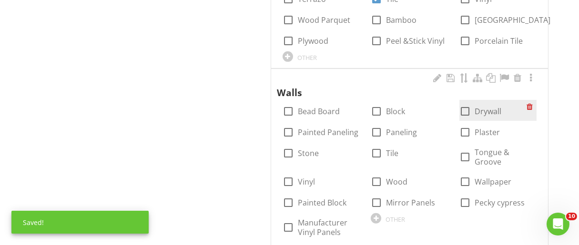
click at [465, 103] on div at bounding box center [465, 111] width 16 height 16
checkbox input "true"
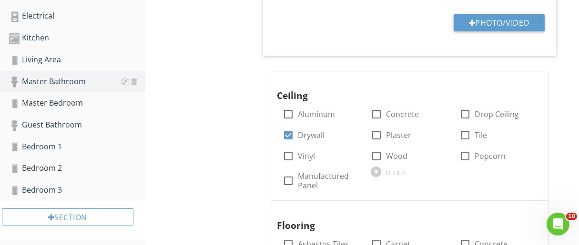
scroll to position [428, 0]
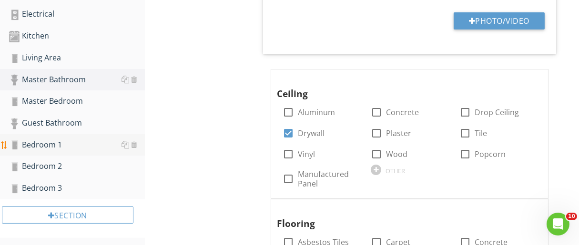
click at [69, 139] on div "Bedroom 1" at bounding box center [77, 145] width 136 height 12
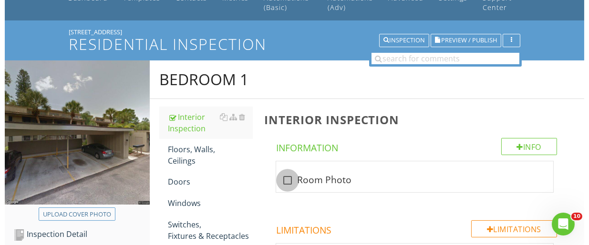
scroll to position [53, 0]
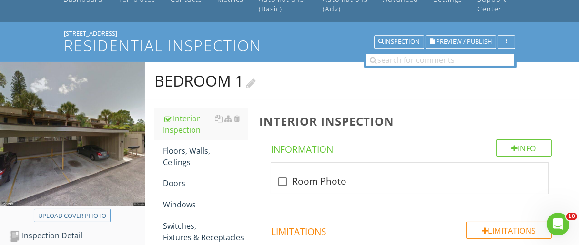
click at [253, 86] on div at bounding box center [251, 82] width 10 height 13
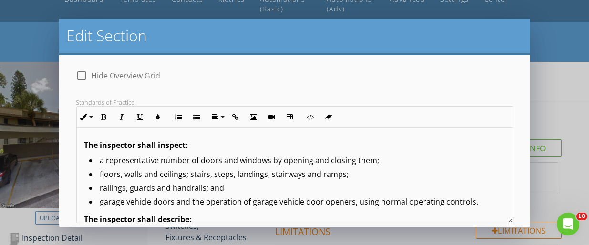
scroll to position [109, 0]
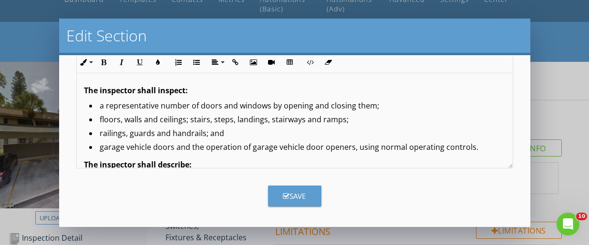
type input "Guest Bedroom"
click at [301, 188] on button "Save" at bounding box center [294, 196] width 53 height 21
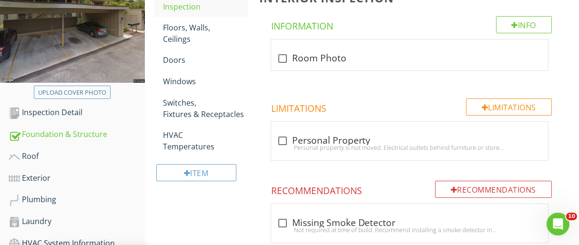
scroll to position [178, 0]
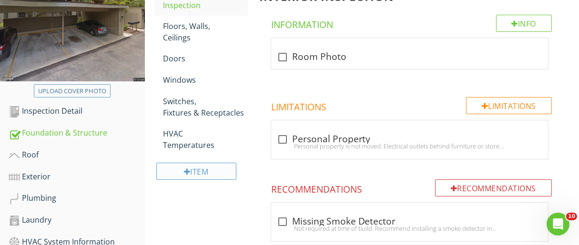
click at [210, 168] on div "Item" at bounding box center [196, 171] width 80 height 17
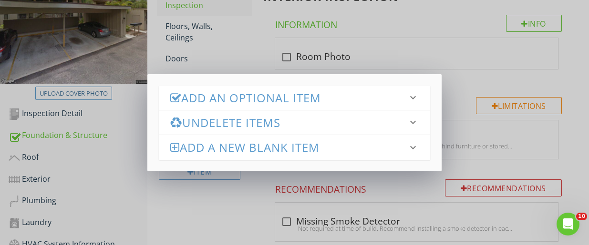
click at [268, 97] on h3 "Add an Optional Item" at bounding box center [288, 98] width 237 height 13
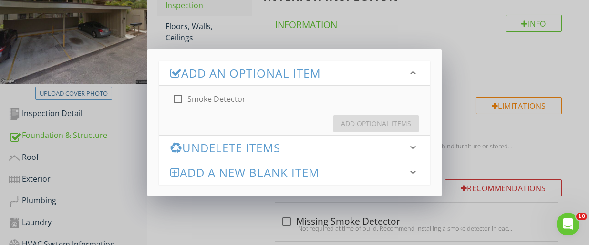
click at [177, 99] on div at bounding box center [178, 99] width 16 height 16
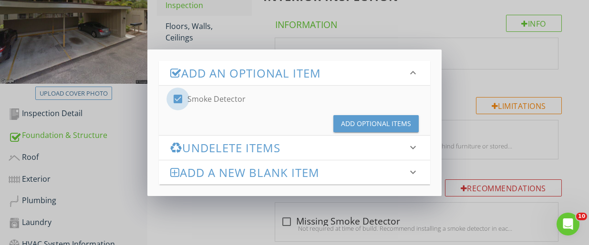
checkbox input "true"
click at [355, 125] on div "Add Optional Items" at bounding box center [376, 124] width 70 height 10
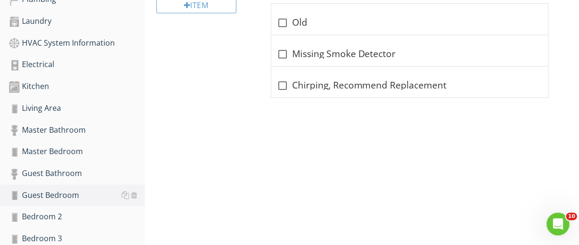
scroll to position [378, 0]
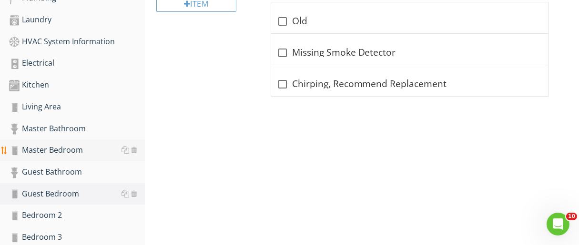
click at [72, 151] on div "Master Bedroom" at bounding box center [77, 150] width 136 height 12
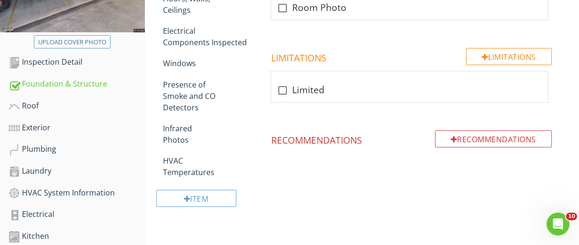
scroll to position [225, 0]
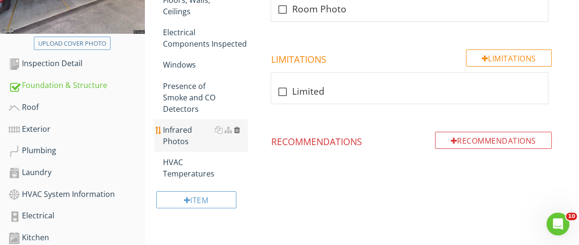
click at [238, 128] on div at bounding box center [237, 130] width 6 height 8
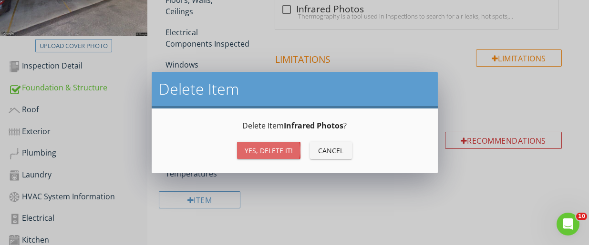
click at [249, 146] on div "Yes, Delete it!" at bounding box center [269, 151] width 48 height 10
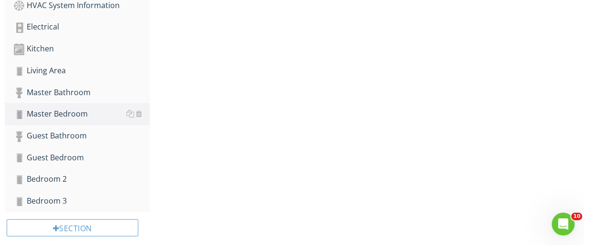
scroll to position [416, 0]
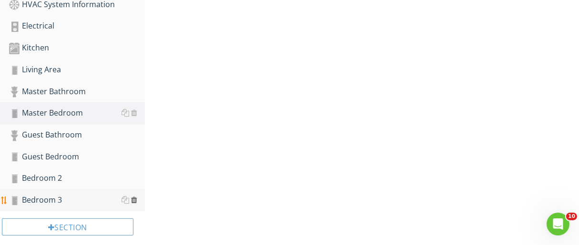
click at [136, 198] on div at bounding box center [134, 200] width 6 height 8
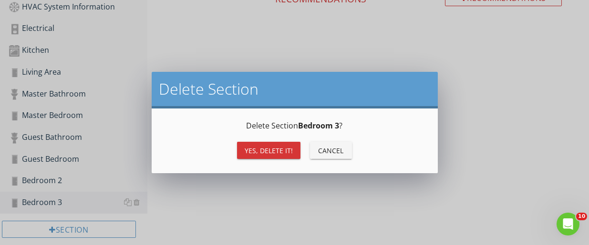
click at [255, 153] on div "Yes, Delete it!" at bounding box center [269, 151] width 48 height 10
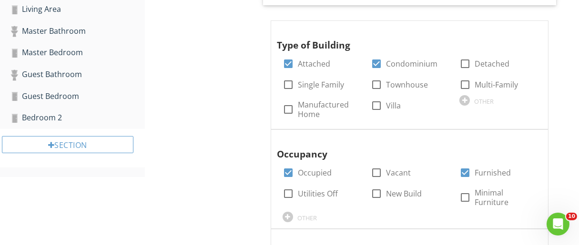
scroll to position [479, 0]
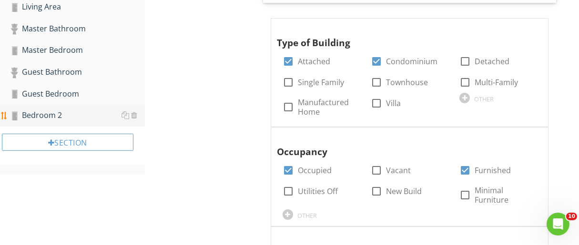
click at [47, 115] on div "Bedroom 2" at bounding box center [77, 116] width 136 height 12
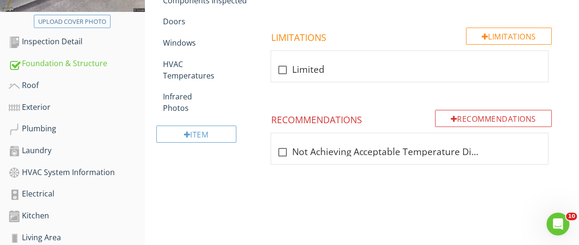
scroll to position [239, 0]
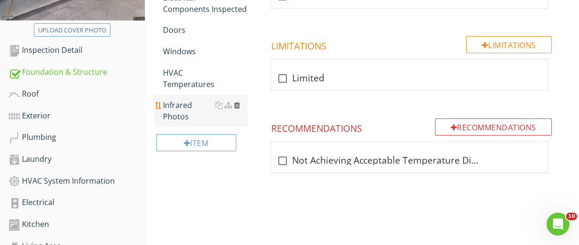
click at [238, 103] on div at bounding box center [237, 106] width 6 height 8
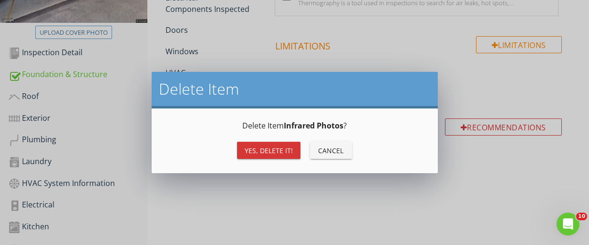
click at [263, 155] on div "Yes, Delete it!" at bounding box center [269, 151] width 48 height 10
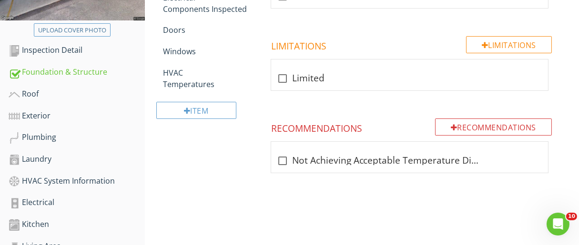
click at [263, 155] on span "check_box_outline_blank Not Achieving Acceptable Temperature Differentials" at bounding box center [411, 166] width 305 height 48
click at [206, 80] on div "HVAC Temperatures" at bounding box center [205, 78] width 85 height 23
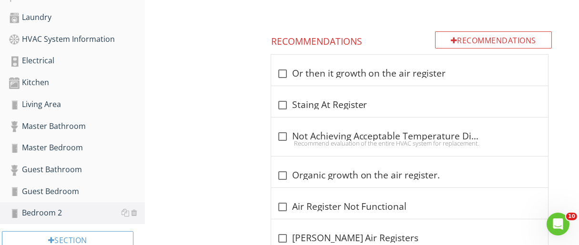
scroll to position [384, 0]
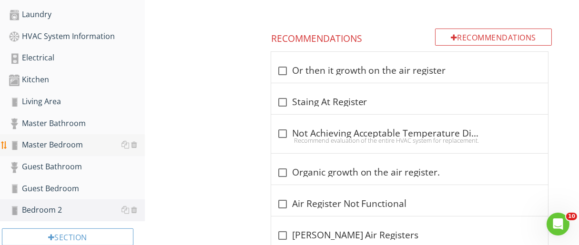
click at [73, 144] on div "Master Bedroom" at bounding box center [77, 145] width 136 height 12
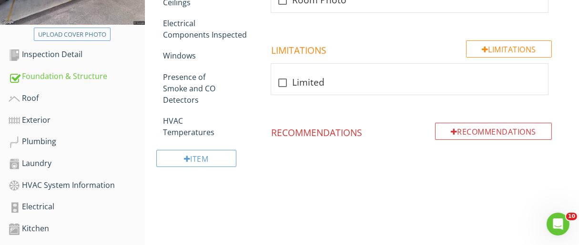
scroll to position [235, 0]
click at [201, 132] on div "HVAC Temperatures" at bounding box center [205, 126] width 85 height 23
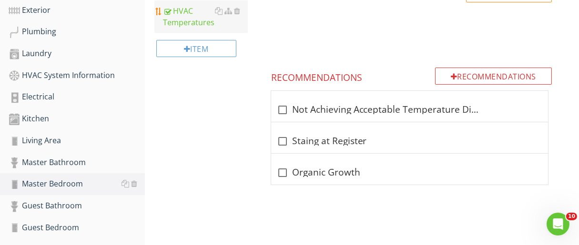
scroll to position [348, 0]
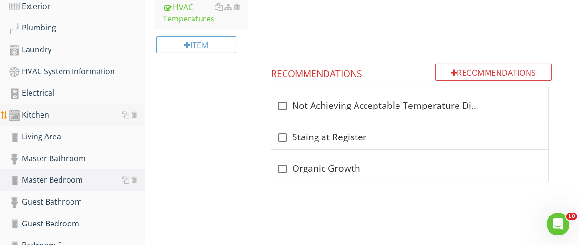
click at [34, 118] on div "Kitchen" at bounding box center [77, 115] width 136 height 12
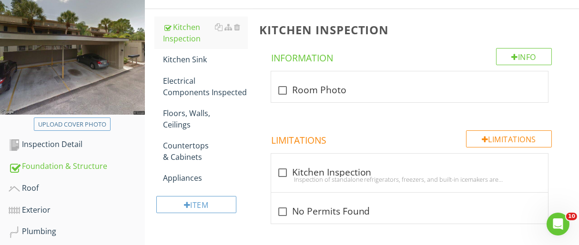
scroll to position [143, 0]
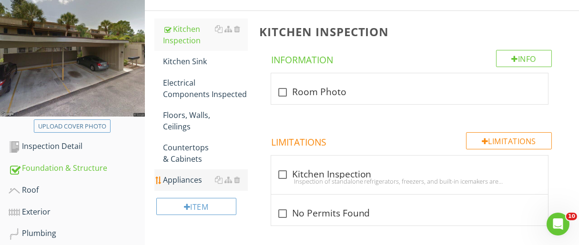
click at [194, 181] on div "Appliances" at bounding box center [205, 179] width 85 height 11
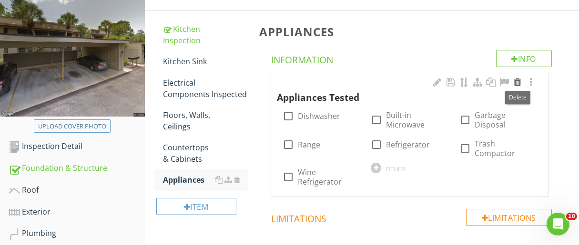
click at [519, 82] on div at bounding box center [517, 83] width 11 height 10
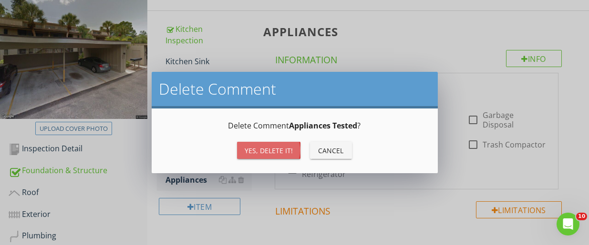
click at [290, 150] on div "Yes, Delete it!" at bounding box center [269, 151] width 48 height 10
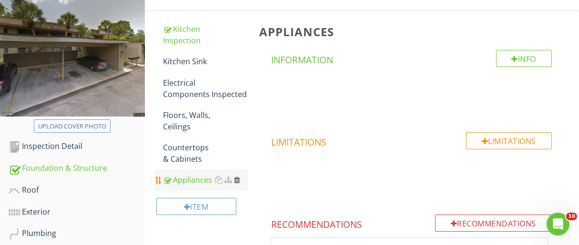
click at [237, 181] on div at bounding box center [237, 180] width 6 height 8
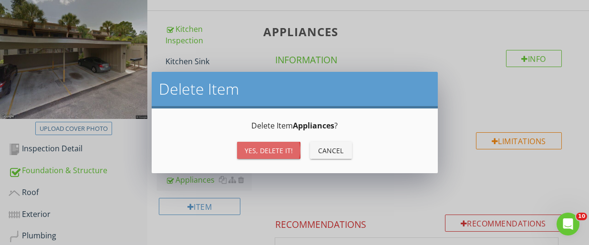
click at [271, 156] on button "Yes, Delete it!" at bounding box center [268, 150] width 63 height 17
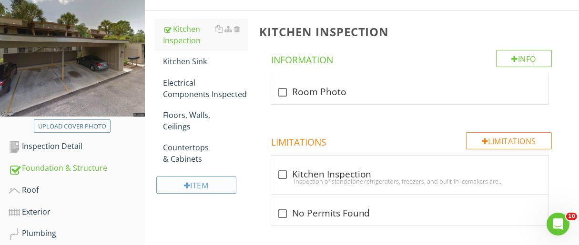
click at [229, 190] on div "Item" at bounding box center [196, 185] width 80 height 17
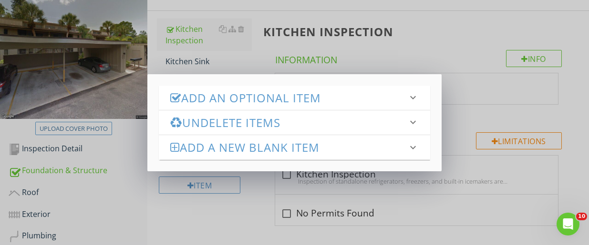
click at [229, 98] on h3 "Add an Optional Item" at bounding box center [288, 98] width 237 height 13
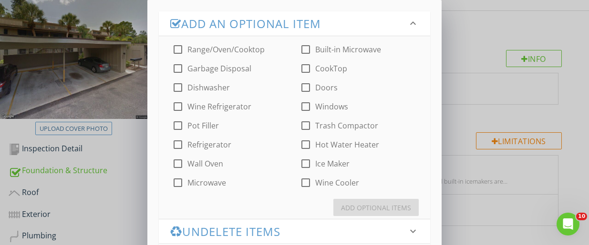
click at [181, 49] on div at bounding box center [178, 49] width 16 height 16
checkbox input "true"
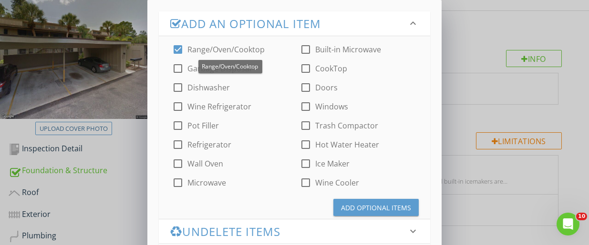
click at [178, 85] on div at bounding box center [178, 88] width 16 height 16
checkbox input "true"
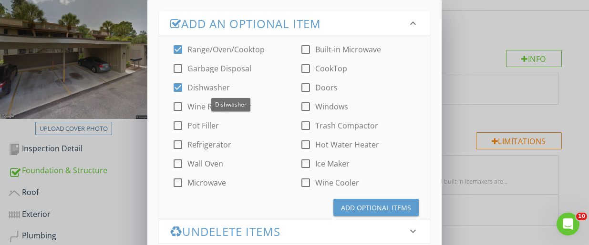
click at [177, 144] on div at bounding box center [178, 145] width 16 height 16
checkbox input "true"
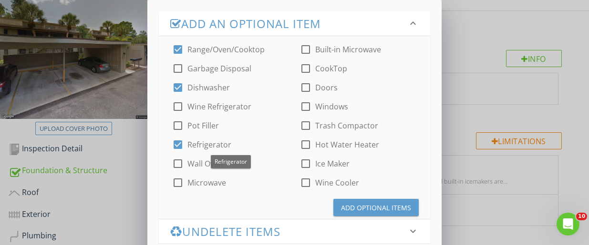
click at [306, 51] on div at bounding box center [306, 49] width 16 height 16
checkbox input "true"
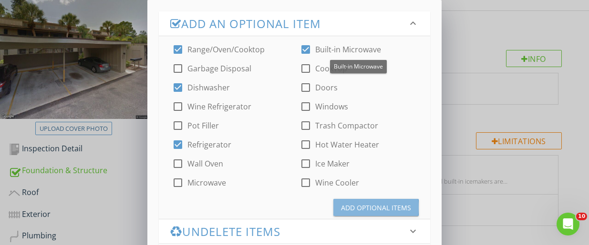
click at [373, 207] on div "Add Optional Items" at bounding box center [376, 208] width 70 height 10
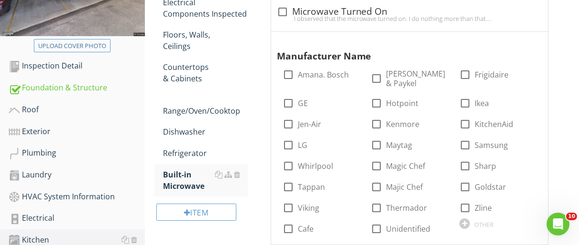
scroll to position [235, 0]
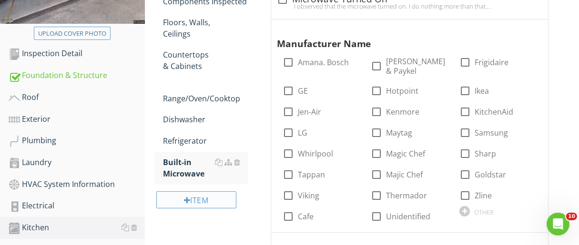
click at [212, 204] on div "Item" at bounding box center [196, 200] width 80 height 17
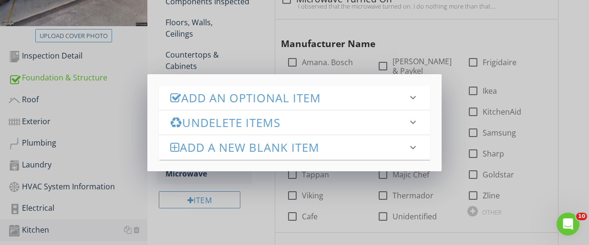
click at [241, 97] on h3 "Add an Optional Item" at bounding box center [288, 98] width 237 height 13
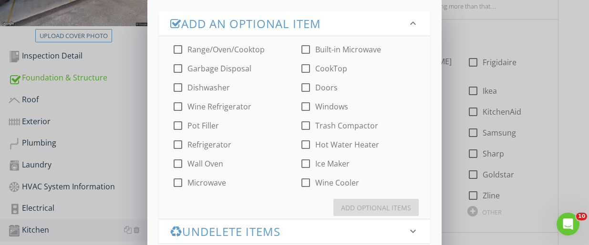
click at [180, 69] on div at bounding box center [178, 69] width 16 height 16
checkbox input "true"
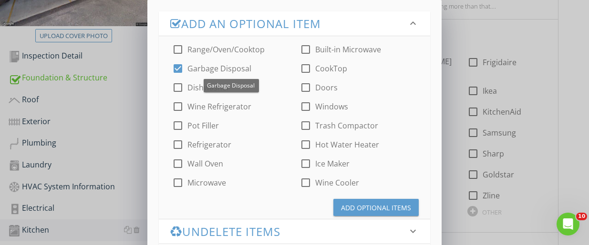
click at [364, 206] on div "Add Optional Items" at bounding box center [376, 208] width 70 height 10
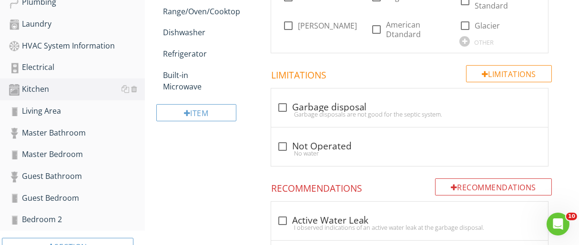
scroll to position [396, 0]
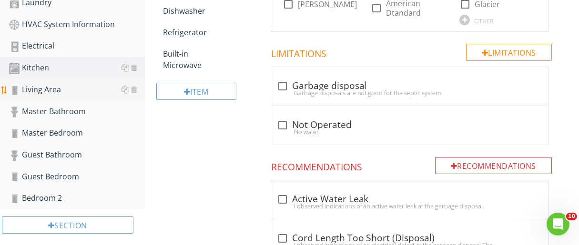
click at [51, 90] on div "Living Area" at bounding box center [77, 90] width 136 height 12
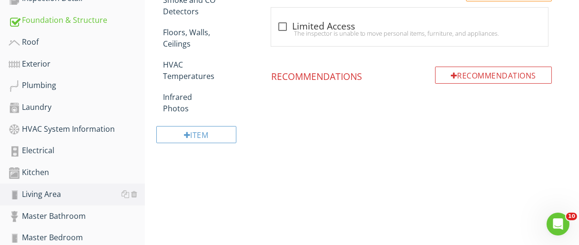
scroll to position [289, 0]
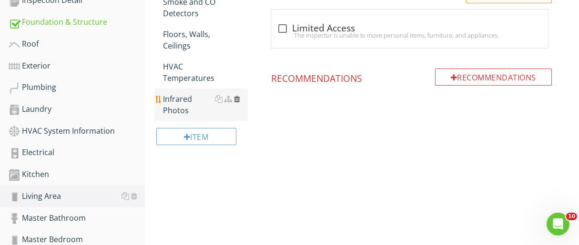
click at [238, 97] on div at bounding box center [237, 99] width 6 height 8
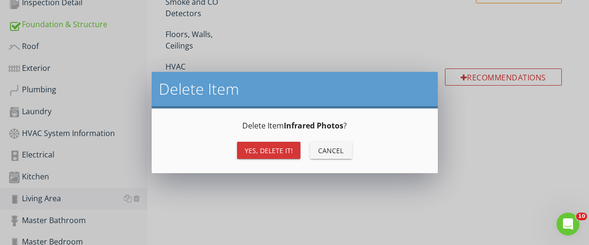
click at [268, 151] on div "Yes, Delete it!" at bounding box center [269, 151] width 48 height 10
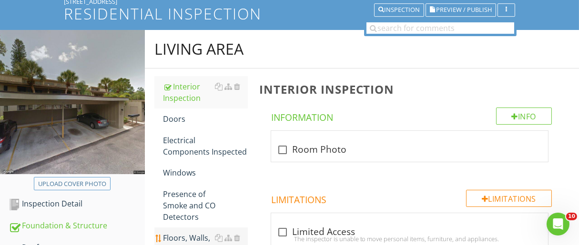
scroll to position [84, 0]
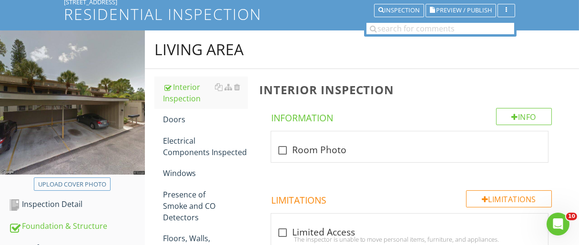
click at [426, 173] on span "check_box_outline_blank Room Photo" at bounding box center [411, 155] width 305 height 48
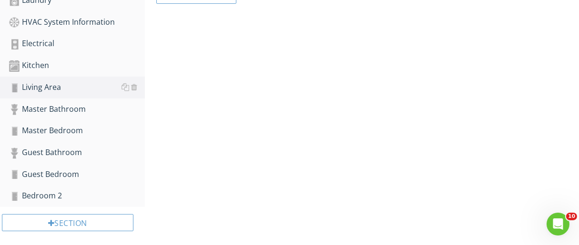
scroll to position [401, 0]
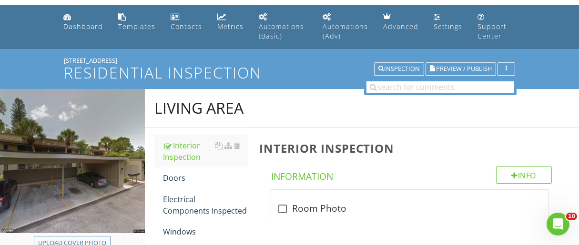
scroll to position [0, 0]
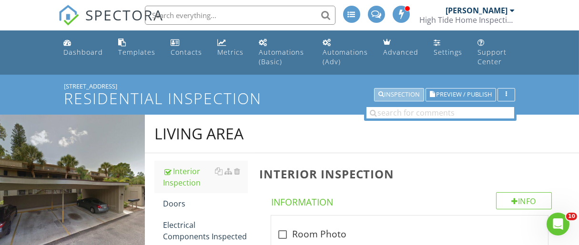
click at [398, 92] on div "Inspection" at bounding box center [398, 95] width 41 height 7
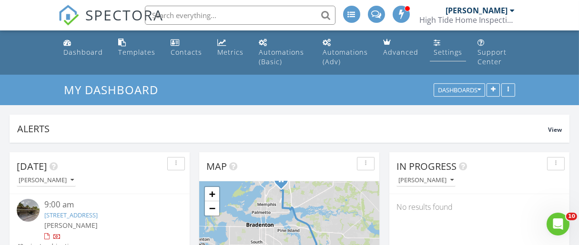
click at [438, 50] on div "Settings" at bounding box center [448, 52] width 29 height 9
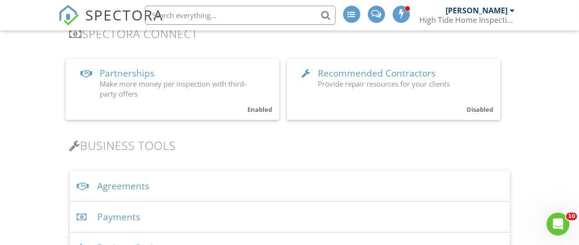
scroll to position [232, 0]
click at [222, 86] on span "Make more money per inspection with third-party offers" at bounding box center [173, 89] width 147 height 20
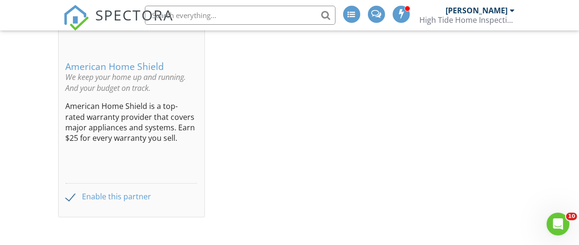
scroll to position [1050, 0]
click at [68, 197] on label "Enable this partner" at bounding box center [109, 196] width 86 height 9
checkbox input "false"
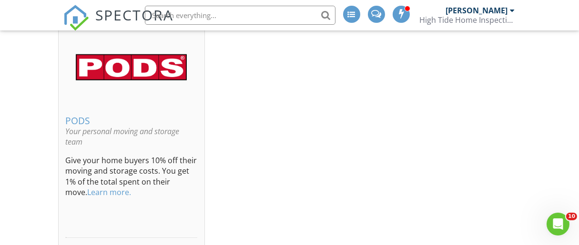
scroll to position [1397, 0]
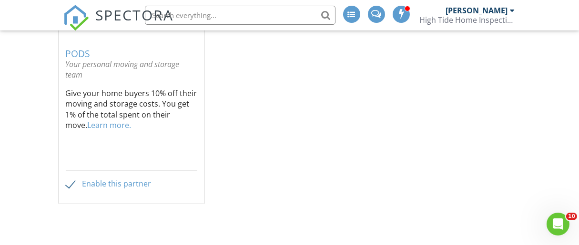
click at [68, 183] on label "Enable this partner" at bounding box center [109, 184] width 86 height 9
checkbox input "false"
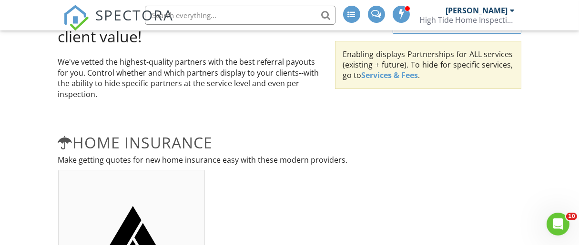
scroll to position [113, 0]
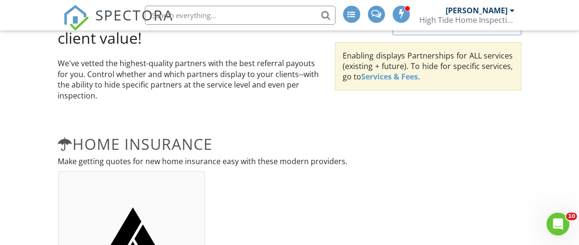
click at [395, 79] on link "Services & Fees" at bounding box center [390, 77] width 57 height 10
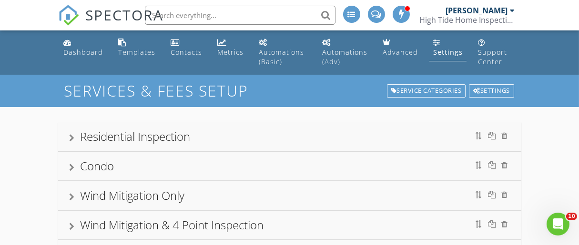
click at [326, 134] on div "Residential Inspection" at bounding box center [290, 136] width 440 height 17
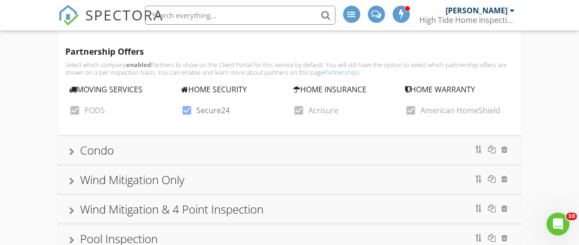
scroll to position [1850, 0]
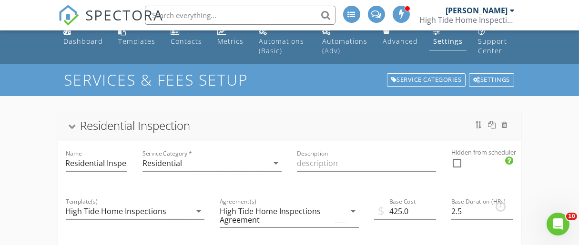
scroll to position [0, 0]
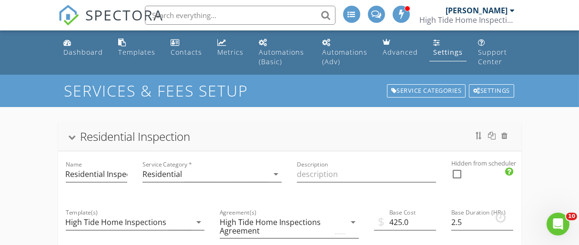
click at [438, 52] on div "Settings" at bounding box center [448, 52] width 30 height 9
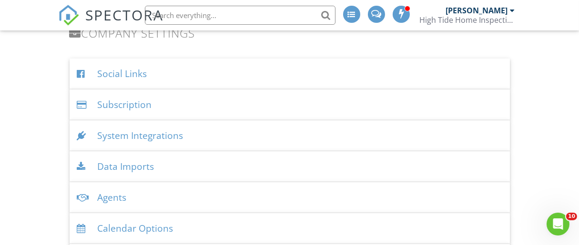
scroll to position [1108, 0]
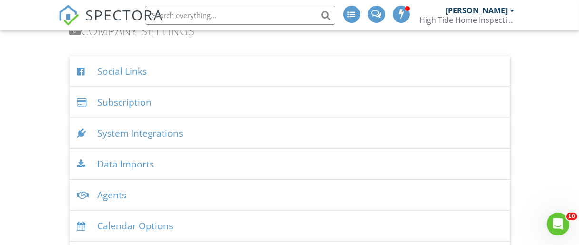
click at [176, 131] on div "System Integrations" at bounding box center [290, 133] width 440 height 31
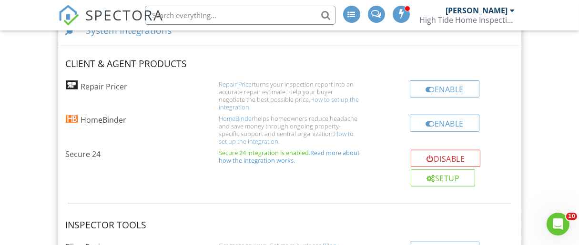
scroll to position [1227, 0]
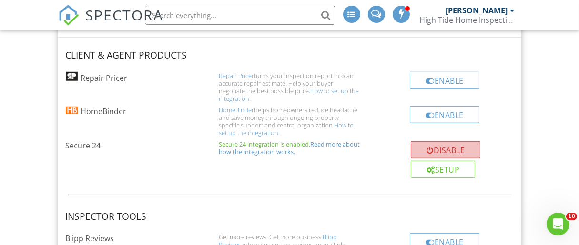
drag, startPoint x: 347, startPoint y: 171, endPoint x: 448, endPoint y: 144, distance: 105.0
click at [448, 144] on button "Disable" at bounding box center [446, 150] width 70 height 17
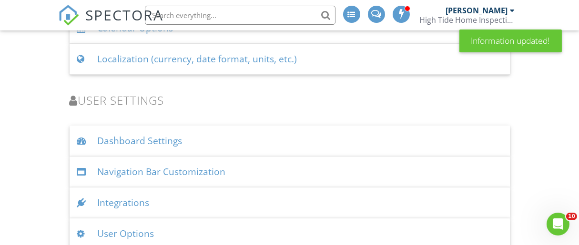
scroll to position [1313, 0]
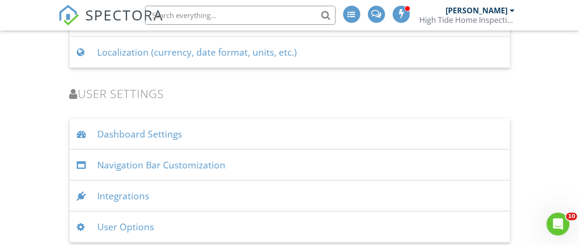
click at [106, 198] on div "Integrations" at bounding box center [290, 196] width 440 height 31
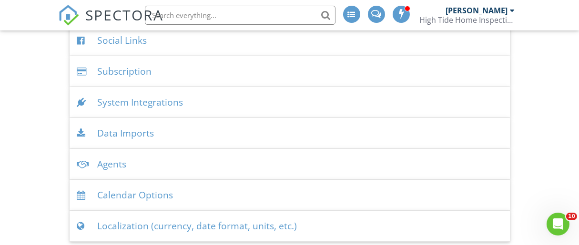
scroll to position [1139, 0]
click at [114, 104] on div "System Integrations" at bounding box center [290, 103] width 440 height 31
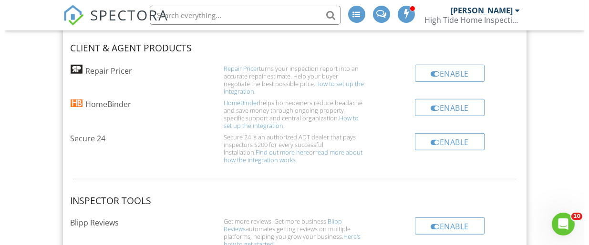
scroll to position [1237, 0]
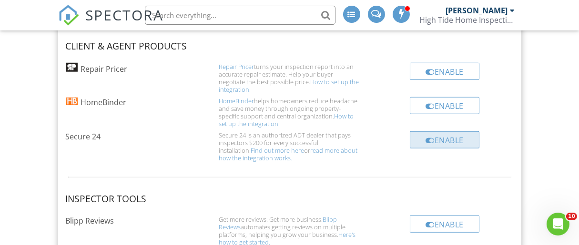
click at [463, 141] on div "Enable" at bounding box center [445, 140] width 70 height 17
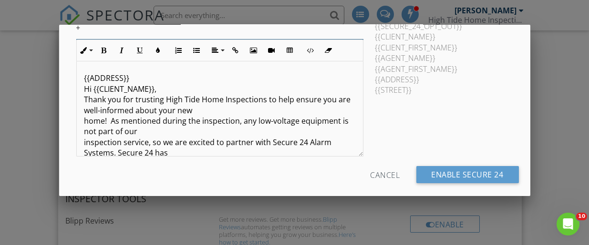
scroll to position [323, 0]
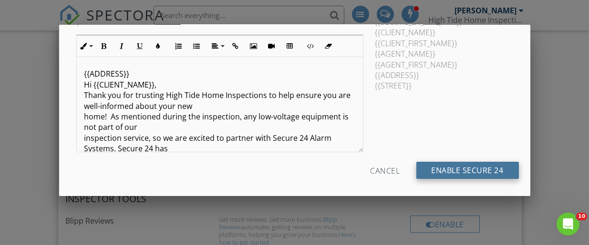
click at [478, 166] on input "Enable Secure 24" at bounding box center [467, 170] width 102 height 17
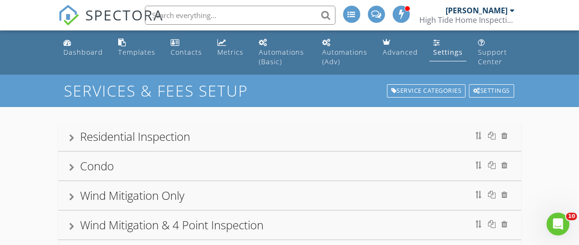
click at [435, 51] on div "Settings" at bounding box center [448, 52] width 30 height 9
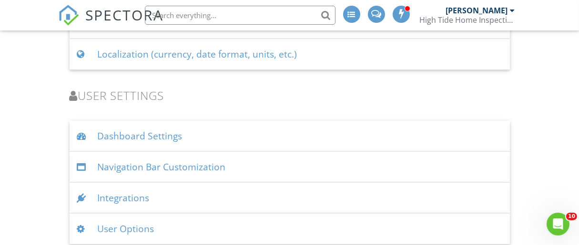
scroll to position [1313, 0]
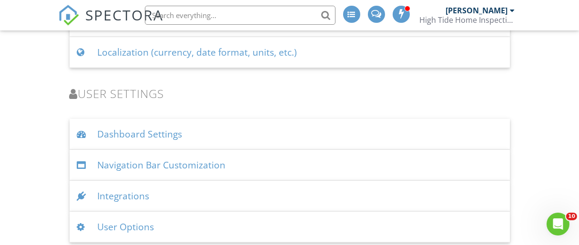
click at [119, 189] on div "Integrations" at bounding box center [290, 196] width 440 height 31
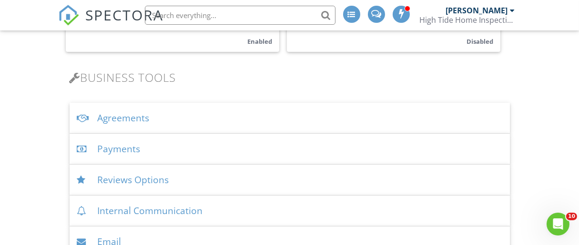
scroll to position [292, 0]
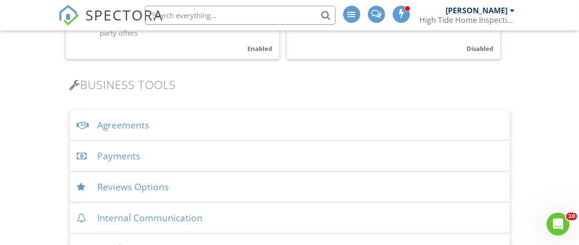
click at [103, 186] on div "Reviews Options" at bounding box center [290, 187] width 440 height 31
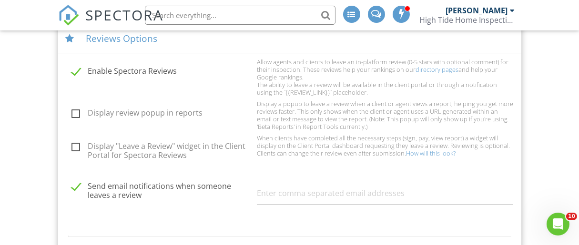
scroll to position [453, 0]
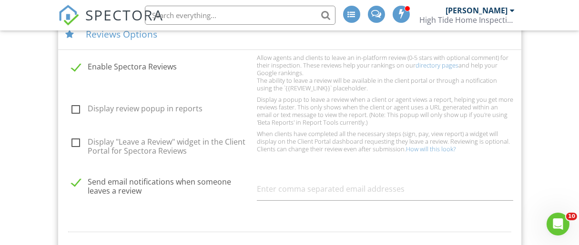
click at [76, 150] on div "Display "Leave a Review" widget in the Client Portal for Spectora Reviews" at bounding box center [156, 147] width 192 height 19
click at [75, 139] on label "Display "Leave a Review" widget in the Client Portal for Spectora Reviews" at bounding box center [162, 144] width 180 height 12
click at [72, 142] on input "Display "Leave a Review" widget in the Client Portal for Spectora Reviews" at bounding box center [69, 145] width 6 height 6
checkbox input "true"
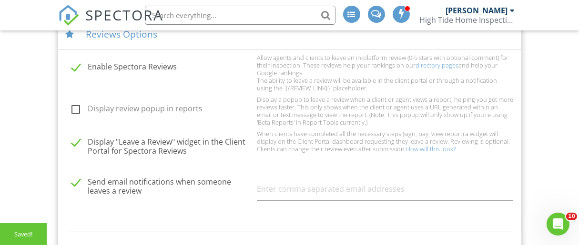
click at [75, 107] on label "Display review popup in reports" at bounding box center [162, 110] width 180 height 12
click at [72, 107] on input "Display review popup in reports" at bounding box center [69, 110] width 6 height 6
checkbox input "true"
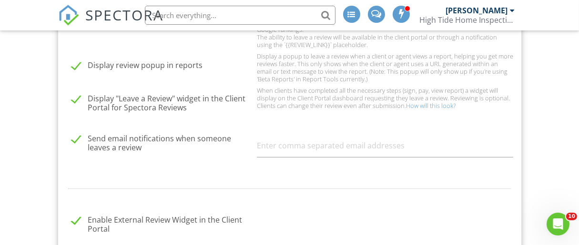
scroll to position [497, 0]
click at [282, 151] on input "text" at bounding box center [385, 144] width 256 height 23
type input "[PERSON_NAME][EMAIL_ADDRESS][DOMAIN_NAME]"
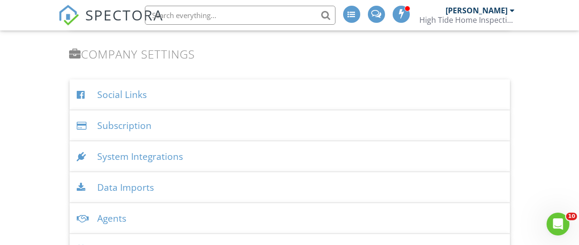
scroll to position [1464, 0]
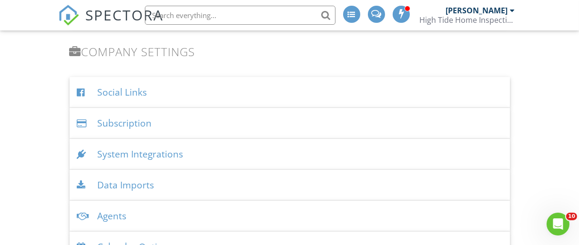
click at [322, 155] on div "System Integrations" at bounding box center [290, 154] width 440 height 31
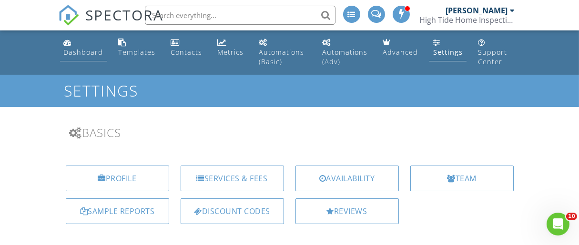
click at [88, 51] on div "Dashboard" at bounding box center [84, 52] width 40 height 9
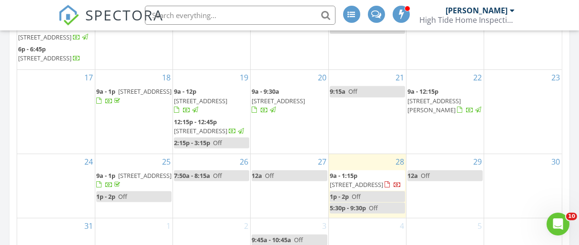
scroll to position [646, 0]
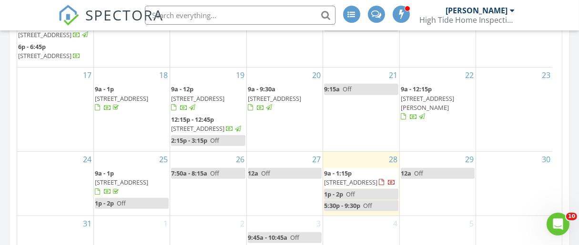
click at [373, 178] on span "[STREET_ADDRESS]" at bounding box center [350, 182] width 53 height 9
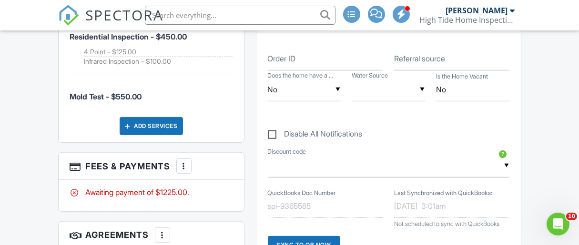
scroll to position [604, 0]
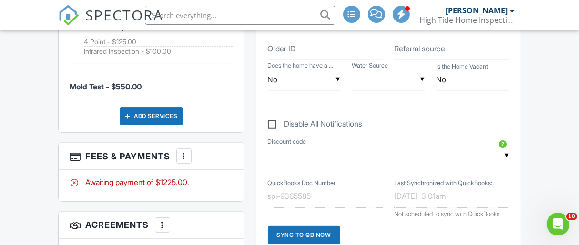
drag, startPoint x: 584, startPoint y: 21, endPoint x: 553, endPoint y: 94, distance: 79.2
